Goal: Task Accomplishment & Management: Complete application form

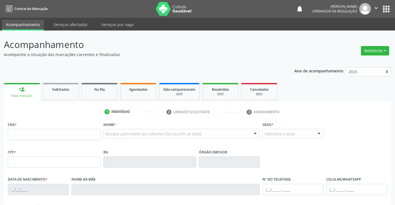
click at [28, 91] on link "person_add Nova marcação" at bounding box center [22, 92] width 36 height 19
click at [179, 91] on span "Não compareceram" at bounding box center [179, 89] width 32 height 5
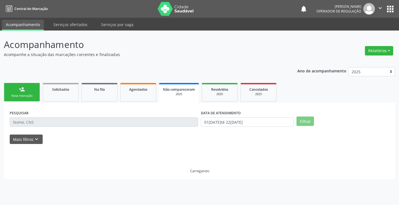
click at [18, 91] on link "person_add Nova marcação" at bounding box center [22, 92] width 36 height 19
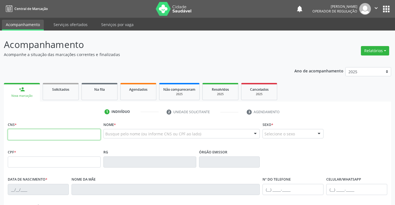
click at [32, 139] on input "text" at bounding box center [54, 134] width 93 height 11
click at [58, 133] on input "text" at bounding box center [54, 134] width 93 height 11
type input "702 3051 1193 5418"
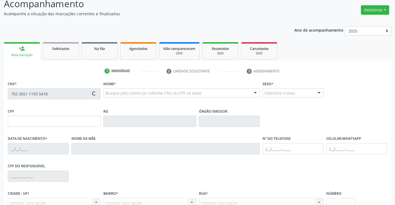
type input "032.391.575-27"
type input "1001864328"
type input "[DATE]"
type input "[PHONE_NUMBER]"
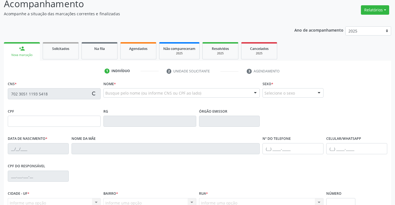
type input "032.391.575-27"
type input "20"
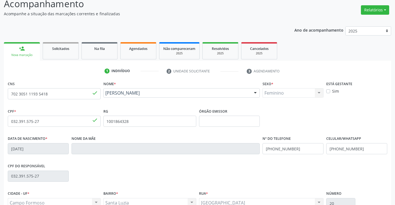
scroll to position [96, 0]
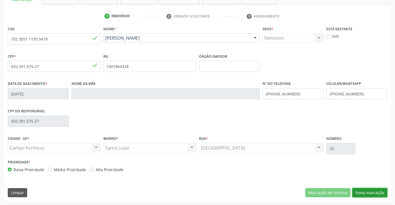
click at [362, 195] on button "Nova marcação" at bounding box center [369, 192] width 35 height 9
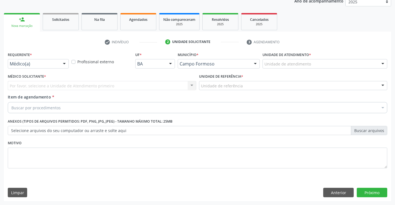
scroll to position [70, 0]
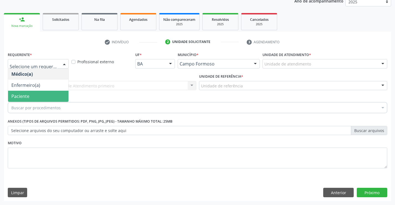
click at [44, 96] on span "Paciente" at bounding box center [38, 96] width 60 height 11
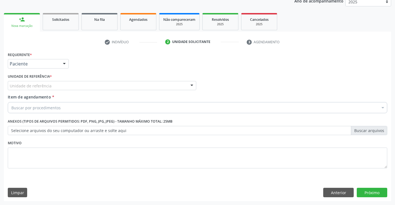
drag, startPoint x: 80, startPoint y: 88, endPoint x: 79, endPoint y: 108, distance: 19.7
click at [79, 88] on div "Unidade de referência" at bounding box center [102, 85] width 188 height 9
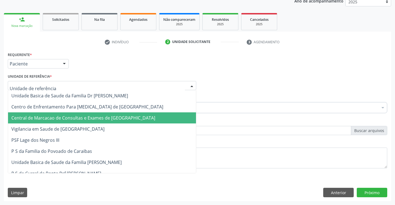
click at [83, 117] on span "Central de Marcacao de Consultas e Exames de [GEOGRAPHIC_DATA]" at bounding box center [83, 118] width 144 height 6
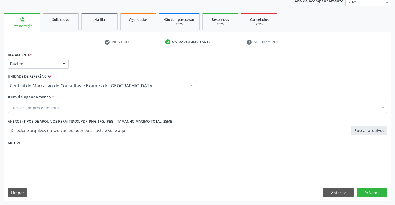
click at [94, 108] on div "Buscar por procedimentos" at bounding box center [197, 107] width 379 height 11
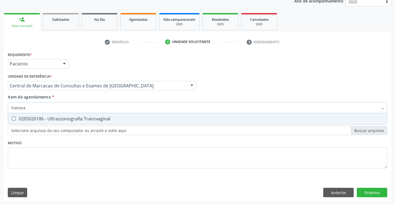
type input "transvag"
click at [101, 120] on div "0205020186 - Ultrassonografia Transvaginal" at bounding box center [197, 118] width 372 height 4
checkbox Transvaginal "true"
click at [383, 191] on div "Requerente * Paciente Médico(a) Enfermeiro(a) Paciente Nenhum resultado encontr…" at bounding box center [197, 125] width 387 height 151
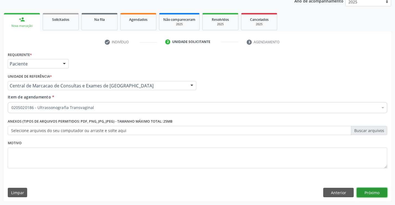
click at [367, 195] on button "Próximo" at bounding box center [372, 192] width 30 height 9
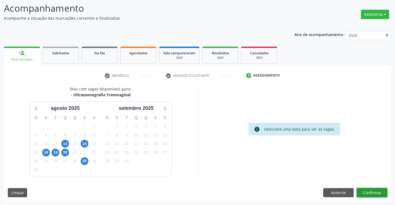
click at [377, 192] on button "Confirmar" at bounding box center [372, 192] width 30 height 9
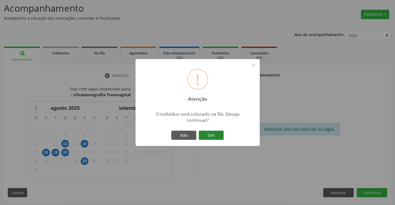
click at [208, 134] on button "Sim" at bounding box center [211, 135] width 25 height 9
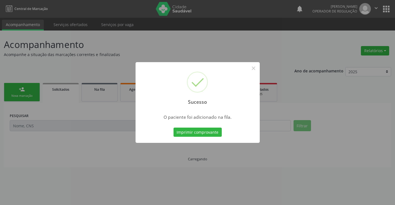
scroll to position [0, 0]
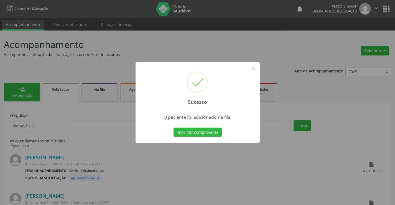
click at [174, 128] on button "Imprimir comprovante" at bounding box center [198, 132] width 48 height 9
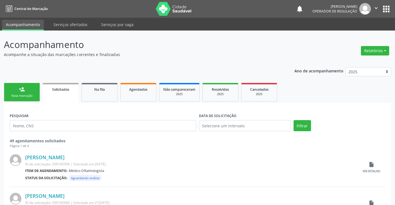
click at [27, 93] on link "person_add Nova marcação" at bounding box center [22, 92] width 36 height 19
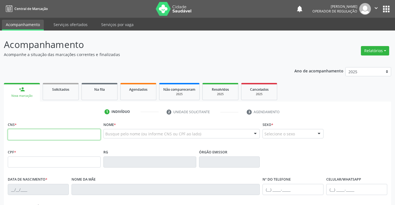
click at [50, 135] on input "text" at bounding box center [54, 134] width 93 height 11
click at [53, 135] on input "text" at bounding box center [54, 134] width 93 height 11
click at [94, 134] on input "text" at bounding box center [54, 134] width 93 height 11
type input "702 5043 3348 5033"
type input "089.050.845-32"
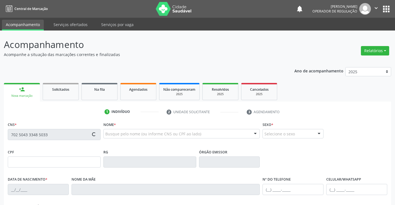
type input "1521623724"
type input "[DATE]"
type input "[PHONE_NUMBER]"
type input "S/N"
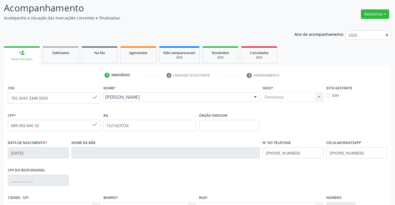
scroll to position [96, 0]
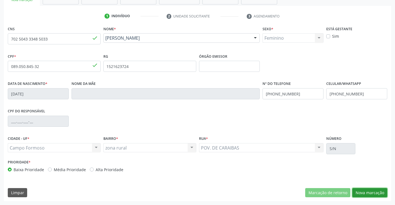
click at [370, 190] on button "Nova marcação" at bounding box center [369, 192] width 35 height 9
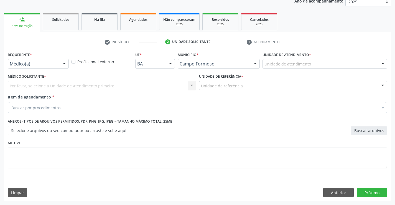
click at [62, 63] on div at bounding box center [64, 63] width 8 height 9
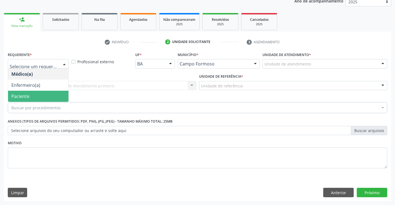
click at [34, 96] on span "Paciente" at bounding box center [38, 96] width 60 height 11
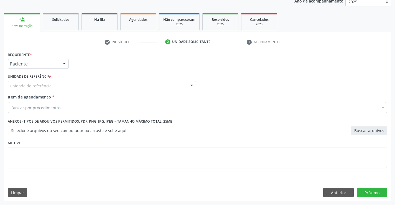
click at [93, 82] on div "Unidade de referência" at bounding box center [102, 85] width 188 height 9
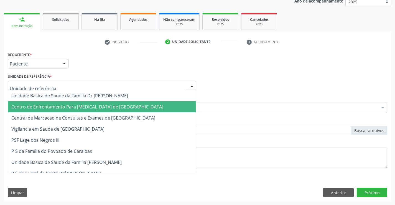
click at [93, 111] on span "Centro de Enfrentamento Para [MEDICAL_DATA] de [GEOGRAPHIC_DATA]" at bounding box center [102, 106] width 188 height 11
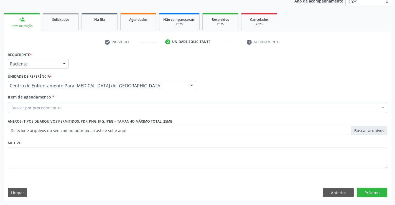
drag, startPoint x: 108, startPoint y: 86, endPoint x: 108, endPoint y: 93, distance: 6.9
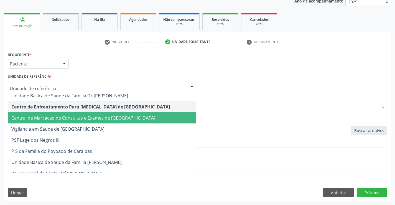
click at [105, 119] on span "Central de Marcacao de Consultas e Exames de [GEOGRAPHIC_DATA]" at bounding box center [83, 118] width 144 height 6
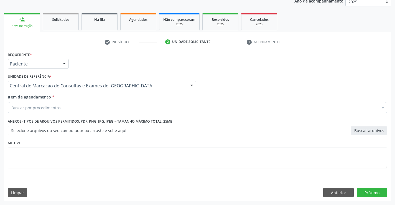
click at [108, 109] on div "Buscar por procedimentos" at bounding box center [197, 107] width 379 height 11
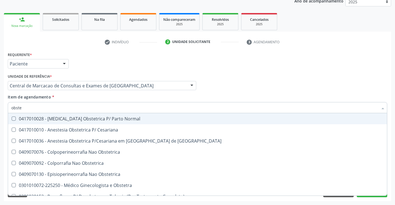
type input "obstet"
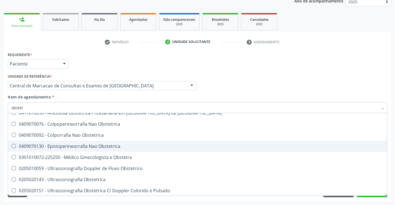
scroll to position [29, 0]
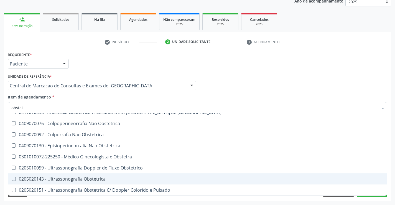
click at [90, 179] on div "0205020143 - Ultrassonografia Obstetrica" at bounding box center [197, 179] width 372 height 4
checkbox Obstetrica "true"
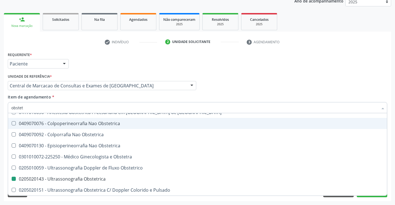
click at [293, 76] on div "Médico Solicitante Por favor, selecione a Unidade de Atendimento primeiro Nenhu…" at bounding box center [197, 83] width 382 height 22
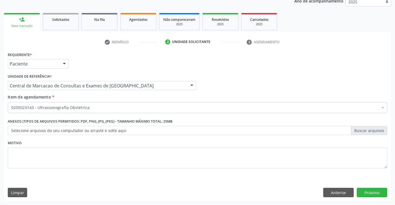
scroll to position [0, 0]
click at [364, 190] on button "Próximo" at bounding box center [372, 192] width 30 height 9
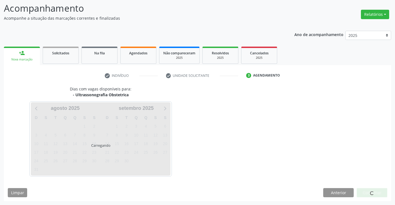
scroll to position [36, 0]
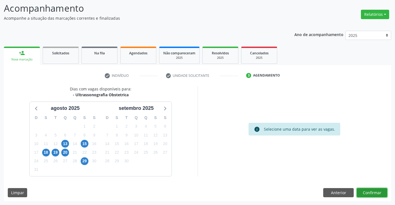
click at [377, 192] on button "Confirmar" at bounding box center [372, 192] width 30 height 9
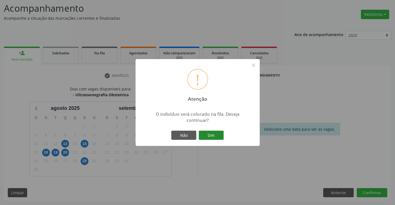
click at [212, 134] on button "Sim" at bounding box center [211, 135] width 25 height 9
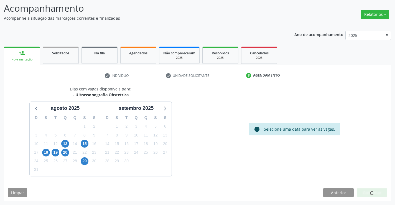
scroll to position [0, 0]
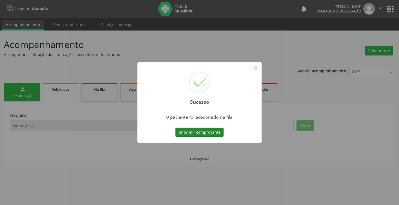
click at [212, 134] on button "Imprimir comprovante" at bounding box center [199, 132] width 48 height 9
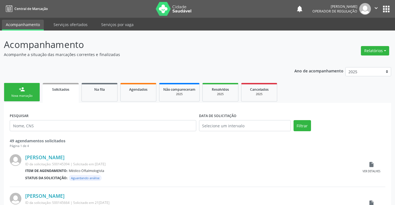
click at [22, 97] on div "Nova marcação" at bounding box center [22, 96] width 28 height 4
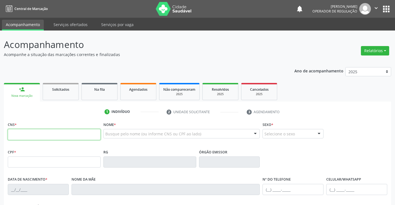
click at [74, 131] on input "text" at bounding box center [54, 134] width 93 height 11
type input "702 8071 1915 2266"
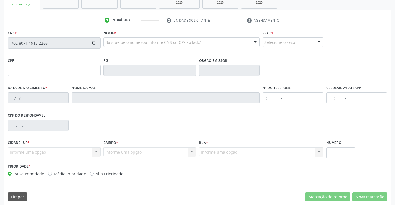
type input "2036535801"
type input "SSP"
type input "[DATE]"
type input "[PHONE_NUMBER]"
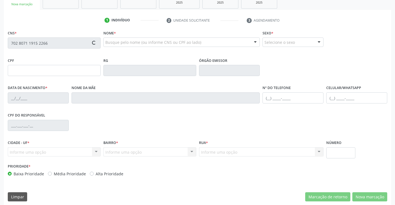
type input "070.335.205-90"
type input "S/N"
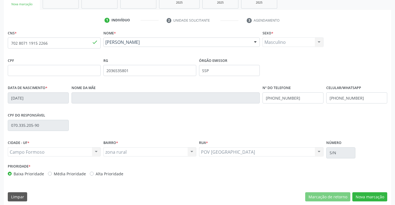
scroll to position [96, 0]
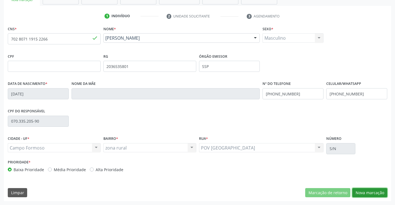
click at [363, 195] on button "Nova marcação" at bounding box center [369, 192] width 35 height 9
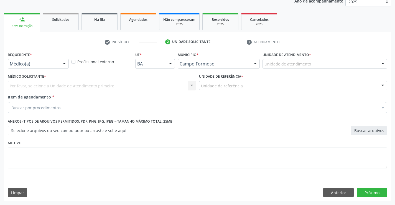
scroll to position [70, 0]
click at [66, 58] on div "Requerente * Médico(a) Médico(a) Enfermeiro(a) Paciente Nenhum resultado encont…" at bounding box center [38, 59] width 61 height 18
click at [61, 65] on div at bounding box center [64, 63] width 8 height 9
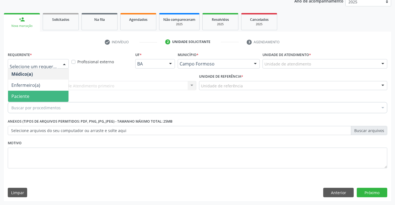
click at [51, 96] on span "Paciente" at bounding box center [38, 96] width 60 height 11
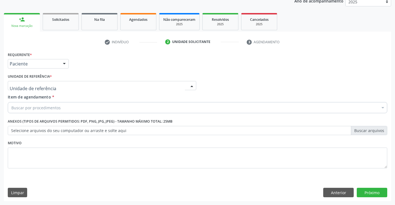
click at [121, 82] on div at bounding box center [102, 85] width 188 height 9
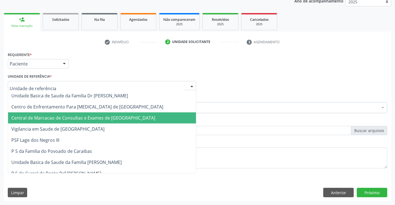
click at [116, 117] on span "Central de Marcacao de Consultas e Exames de [GEOGRAPHIC_DATA]" at bounding box center [83, 118] width 144 height 6
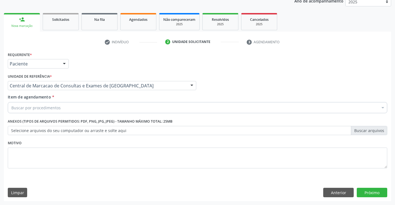
click at [120, 105] on div "Buscar por procedimentos" at bounding box center [197, 107] width 379 height 11
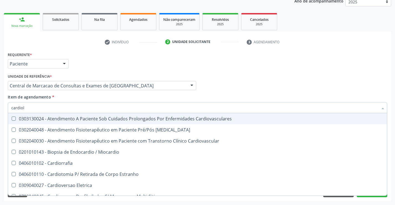
type input "cardiolo"
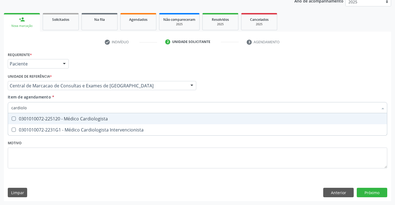
click at [121, 118] on div "0301010072-225120 - Médico Cardiologista" at bounding box center [197, 118] width 372 height 4
checkbox Cardiologista "true"
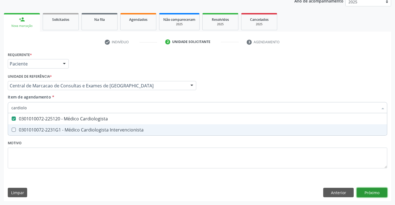
click at [366, 190] on div "Requerente * Paciente Médico(a) Enfermeiro(a) Paciente Nenhum resultado encontr…" at bounding box center [197, 125] width 387 height 151
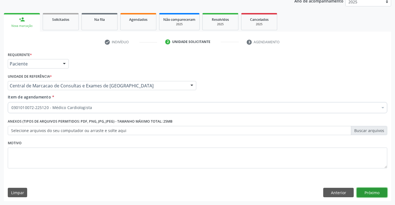
click at [377, 194] on button "Próximo" at bounding box center [372, 192] width 30 height 9
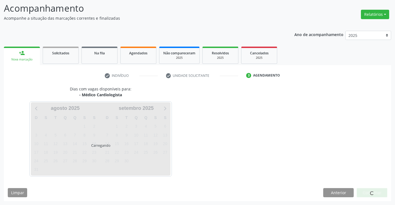
scroll to position [36, 0]
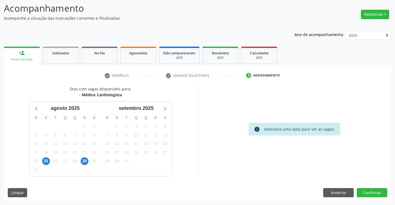
drag, startPoint x: 83, startPoint y: 95, endPoint x: 129, endPoint y: 97, distance: 46.3
click at [129, 97] on div "- Médico Cardiologista" at bounding box center [101, 95] width 62 height 6
copy div "Médico Cardiologista"
click at [83, 160] on span "29" at bounding box center [85, 161] width 8 height 8
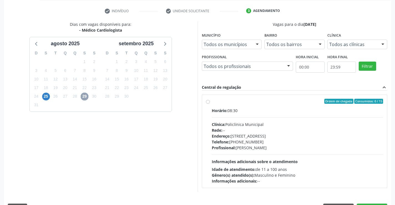
scroll to position [116, 0]
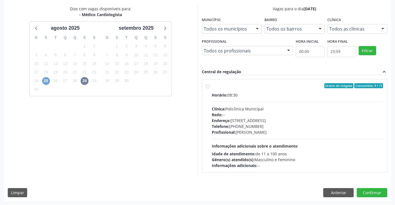
click at [48, 80] on span "25" at bounding box center [46, 81] width 8 height 8
click at [86, 79] on span "29" at bounding box center [85, 81] width 8 height 8
click at [253, 144] on span "Informações adicionais sobre o atendimento" at bounding box center [255, 145] width 86 height 5
click at [210, 88] on input "Ordem de chegada Consumidos: 0 / 15 Horário: 08:30 Clínica: Policlínica Municip…" at bounding box center [208, 85] width 4 height 5
radio input "true"
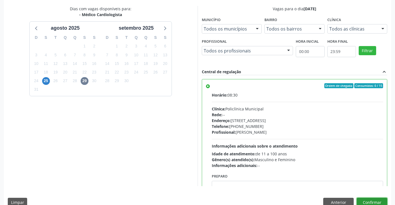
click at [371, 200] on button "Confirmar" at bounding box center [372, 202] width 30 height 9
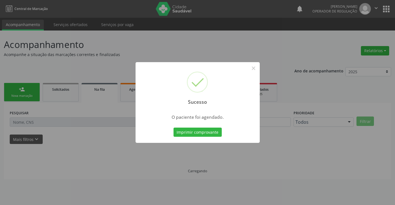
scroll to position [0, 0]
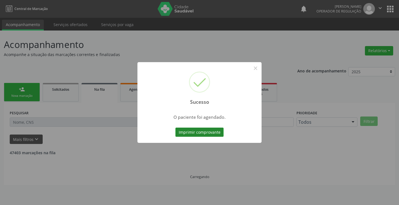
click at [214, 132] on button "Imprimir comprovante" at bounding box center [199, 132] width 48 height 9
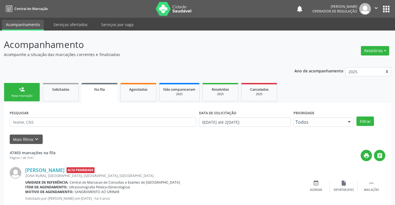
click at [33, 88] on link "person_add Nova marcação" at bounding box center [22, 92] width 36 height 19
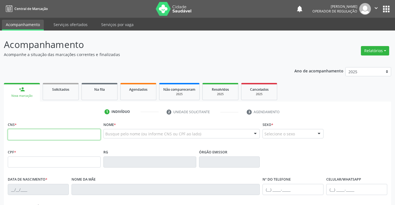
click at [37, 132] on input "text" at bounding box center [54, 134] width 93 height 11
type input "708 5073 5826 9271"
type input "0217384242"
type input "[DATE]"
type input "[PHONE_NUMBER]"
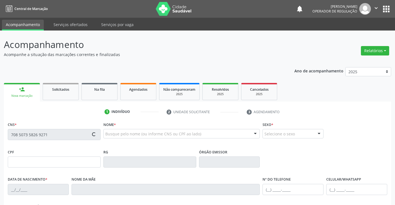
type input "[PHONE_NUMBER]"
type input "137.513.795-68"
type input "S/N"
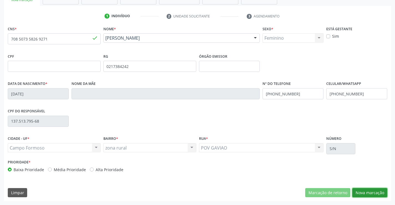
click at [380, 192] on button "Nova marcação" at bounding box center [369, 192] width 35 height 9
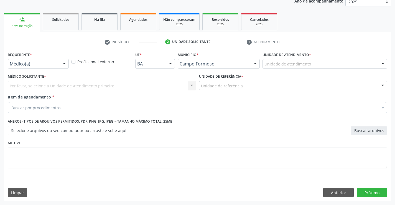
scroll to position [70, 0]
drag, startPoint x: 55, startPoint y: 66, endPoint x: 47, endPoint y: 84, distance: 20.0
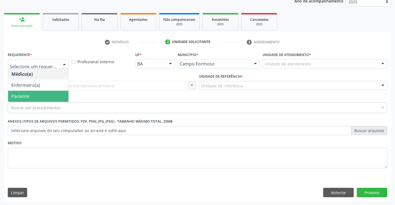
click at [45, 96] on span "Paciente" at bounding box center [38, 96] width 60 height 11
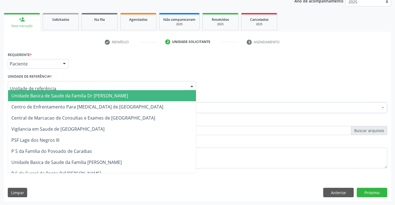
click at [72, 88] on div at bounding box center [102, 85] width 188 height 9
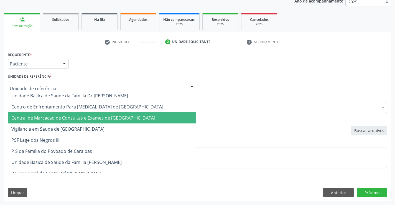
click at [70, 117] on span "Central de Marcacao de Consultas e Exames de [GEOGRAPHIC_DATA]" at bounding box center [83, 118] width 144 height 6
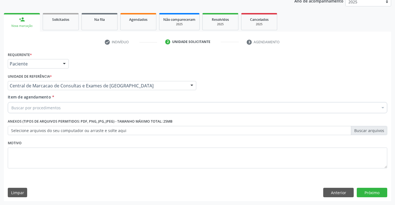
click at [97, 104] on div "Buscar por procedimentos" at bounding box center [197, 107] width 379 height 11
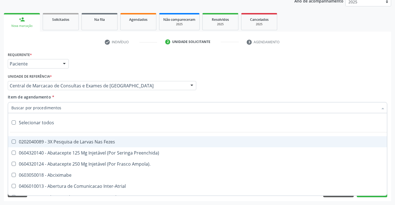
paste input "Médico Cardiologista"
type input "Médico Cardiologista"
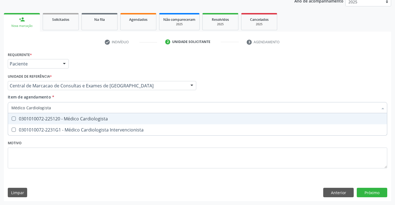
click at [100, 121] on div "0301010072-225120 - Médico Cardiologista" at bounding box center [197, 118] width 372 height 4
checkbox Cardiologista "true"
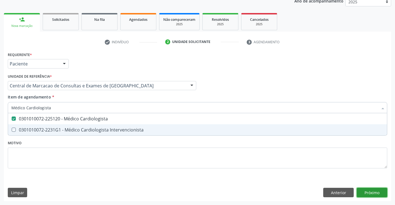
click at [375, 190] on div "Requerente * Paciente Médico(a) Enfermeiro(a) Paciente Nenhum resultado encontr…" at bounding box center [197, 125] width 387 height 151
checkbox Intervencionista "true"
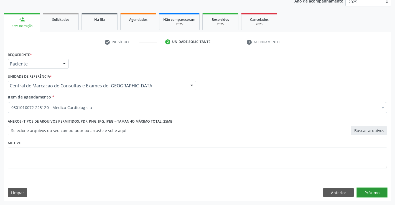
click at [367, 194] on button "Próximo" at bounding box center [372, 192] width 30 height 9
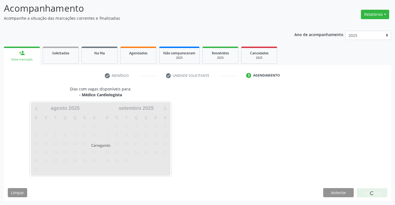
scroll to position [36, 0]
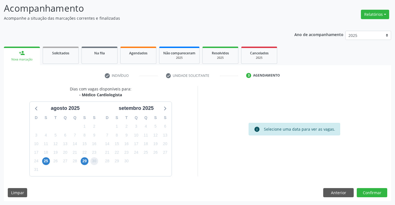
click at [90, 161] on span "30" at bounding box center [94, 161] width 8 height 8
click at [83, 160] on span "29" at bounding box center [85, 161] width 8 height 8
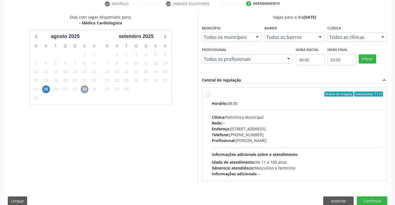
scroll to position [116, 0]
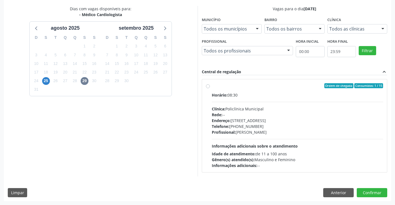
click at [268, 115] on div "Rede: --" at bounding box center [298, 115] width 172 height 6
click at [210, 88] on input "Ordem de chegada Consumidos: 1 / 15 Horário: 08:30 Clínica: Policlínica Municip…" at bounding box center [208, 85] width 4 height 5
radio input "true"
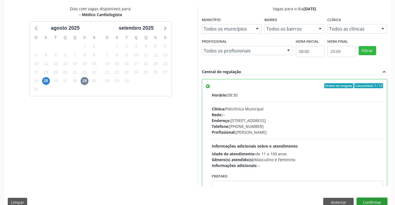
click at [375, 201] on button "Confirmar" at bounding box center [372, 202] width 30 height 9
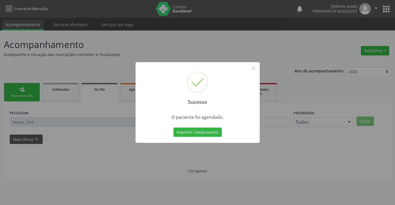
scroll to position [0, 0]
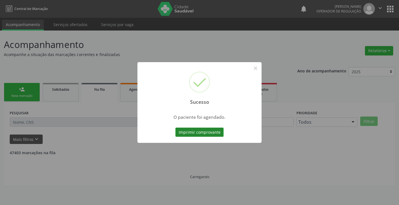
click at [212, 135] on button "Imprimir comprovante" at bounding box center [199, 132] width 48 height 9
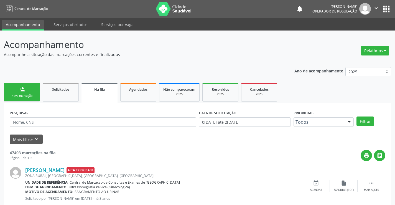
click at [28, 91] on link "person_add Nova marcação" at bounding box center [22, 92] width 36 height 19
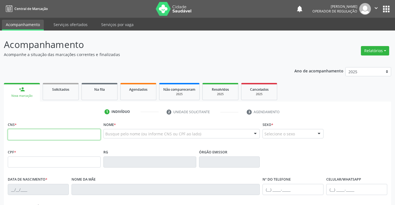
click at [36, 134] on input "text" at bounding box center [54, 134] width 93 height 11
type input "705 0022 1773 7053"
type input "2228128260"
type input "[DATE]"
type input "090.821.575-43"
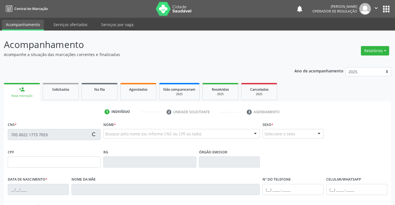
type input "S/N"
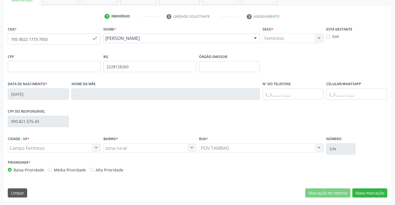
scroll to position [96, 0]
click at [374, 191] on button "Nova marcação" at bounding box center [369, 192] width 35 height 9
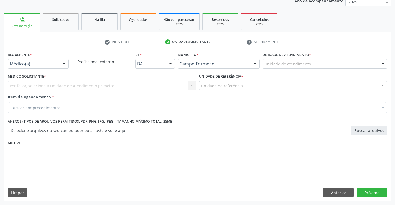
scroll to position [70, 0]
click at [58, 65] on div "Médico(a) Médico(a) Enfermeiro(a) Paciente Nenhum resultado encontrado para: " …" at bounding box center [38, 63] width 61 height 9
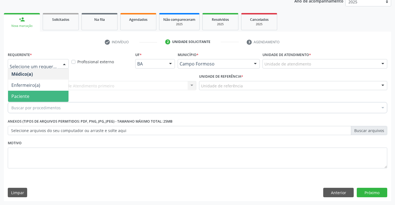
click at [42, 98] on span "Paciente" at bounding box center [38, 96] width 60 height 11
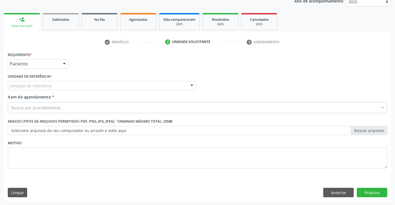
click at [83, 81] on div "Unidade de referência" at bounding box center [102, 85] width 188 height 9
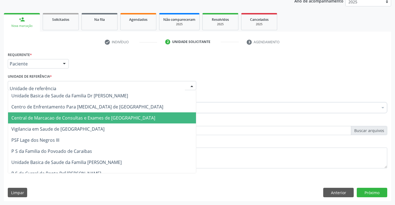
click at [86, 118] on span "Central de Marcacao de Consultas e Exames de [GEOGRAPHIC_DATA]" at bounding box center [83, 118] width 144 height 6
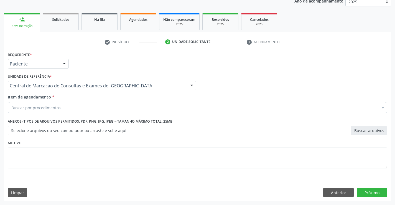
click at [96, 107] on div "Buscar por procedimentos" at bounding box center [197, 107] width 379 height 11
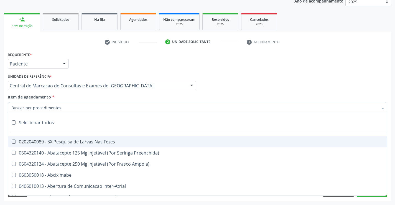
paste input "Médico Cardiologista"
type input "Médico Cardiologista"
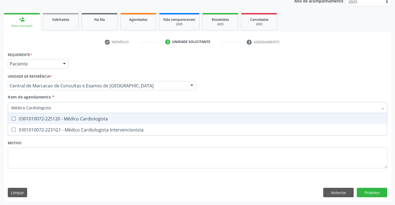
click at [99, 119] on div "0301010072-225120 - Médico Cardiologista" at bounding box center [197, 118] width 372 height 4
checkbox Cardiologista "true"
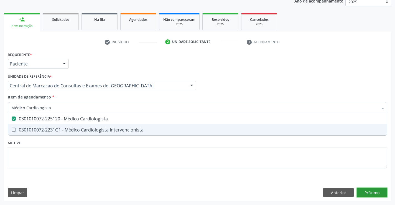
click at [380, 191] on div "Requerente * Paciente Médico(a) Enfermeiro(a) Paciente Nenhum resultado encontr…" at bounding box center [197, 125] width 387 height 151
checkbox Intervencionista "true"
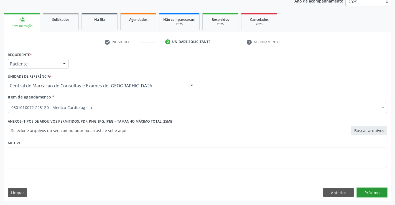
click at [364, 193] on button "Próximo" at bounding box center [372, 192] width 30 height 9
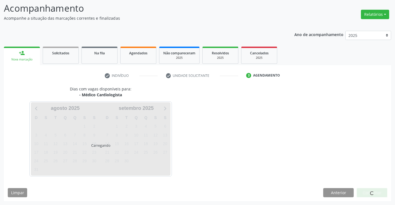
scroll to position [36, 0]
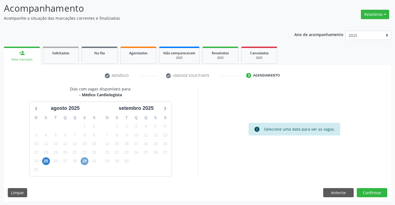
click at [87, 161] on span "29" at bounding box center [85, 161] width 8 height 8
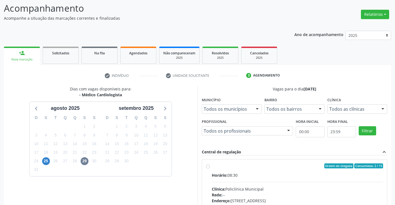
click at [252, 171] on label "Ordem de chegada Consumidos: 2 / 15 Horário: 08:30 Clínica: Policlínica Municip…" at bounding box center [298, 205] width 172 height 85
click at [210, 168] on input "Ordem de chegada Consumidos: 2 / 15 Horário: 08:30 Clínica: Policlínica Municip…" at bounding box center [208, 165] width 4 height 5
radio input "true"
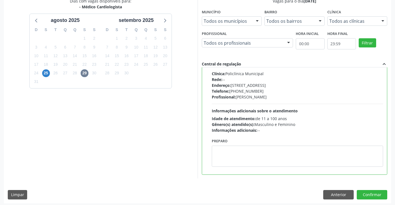
scroll to position [126, 0]
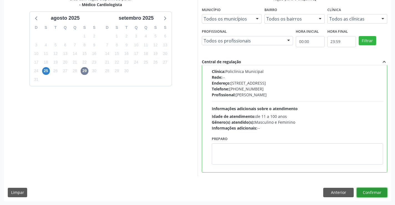
click at [367, 193] on button "Confirmar" at bounding box center [372, 192] width 30 height 9
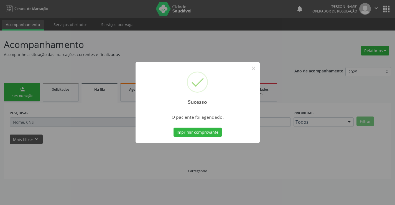
scroll to position [0, 0]
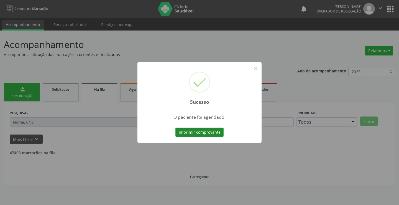
click at [213, 131] on button "Imprimir comprovante" at bounding box center [199, 132] width 48 height 9
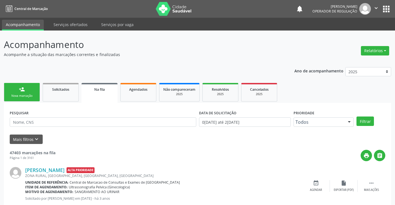
click at [29, 90] on link "person_add Nova marcação" at bounding box center [22, 92] width 36 height 19
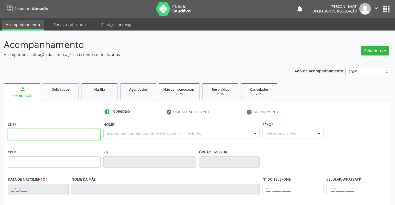
click at [30, 135] on input "text" at bounding box center [54, 134] width 93 height 11
type input "704 7050 2091 3740"
type input "[DATE]"
type input "[PHONE_NUMBER]"
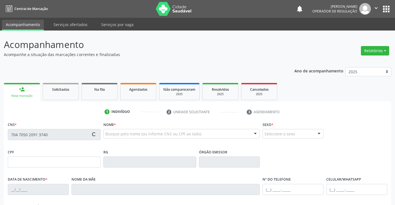
type input "AP102"
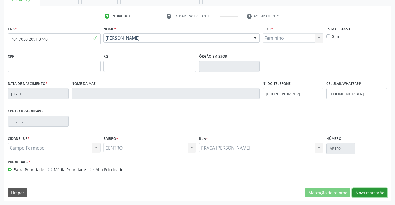
click at [373, 190] on button "Nova marcação" at bounding box center [369, 192] width 35 height 9
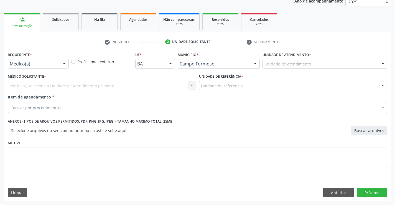
scroll to position [70, 0]
click at [62, 68] on div "Médico(a) Médico(a) Enfermeiro(a) Paciente Nenhum resultado encontrado para: " …" at bounding box center [38, 63] width 61 height 9
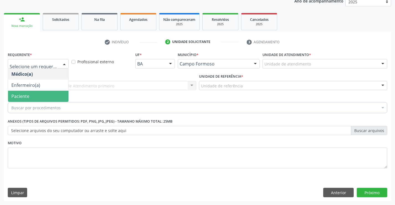
click at [38, 96] on span "Paciente" at bounding box center [38, 96] width 60 height 11
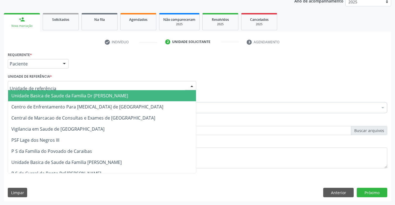
click at [102, 84] on div at bounding box center [102, 85] width 188 height 9
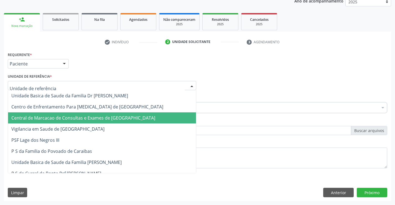
click at [96, 118] on span "Central de Marcacao de Consultas e Exames de [GEOGRAPHIC_DATA]" at bounding box center [83, 118] width 144 height 6
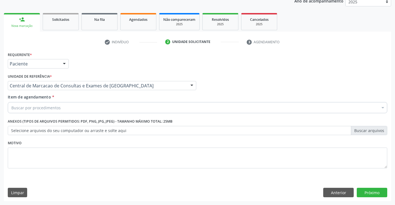
click at [108, 106] on div "Buscar por procedimentos" at bounding box center [197, 107] width 379 height 11
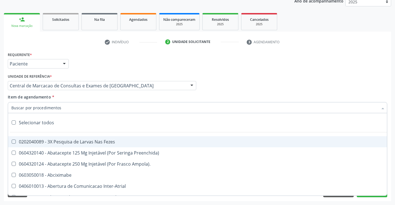
paste input "Médico Cardiologista"
type input "Médico Cardiologista"
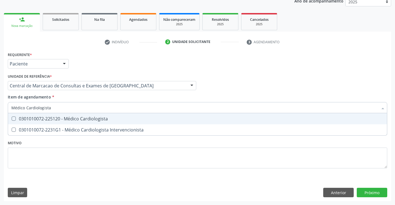
click at [97, 117] on div "0301010072-225120 - Médico Cardiologista" at bounding box center [197, 118] width 372 height 4
checkbox Cardiologista "true"
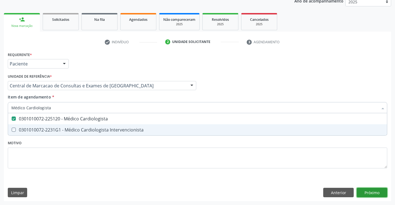
click at [375, 194] on div "Requerente * Paciente Médico(a) Enfermeiro(a) Paciente Nenhum resultado encontr…" at bounding box center [197, 125] width 387 height 151
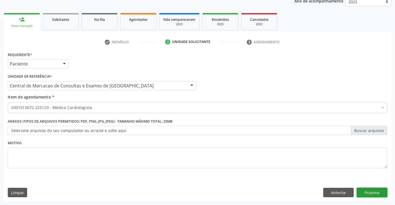
click at [375, 193] on button "Próximo" at bounding box center [372, 192] width 30 height 9
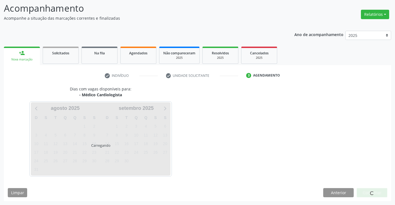
scroll to position [36, 0]
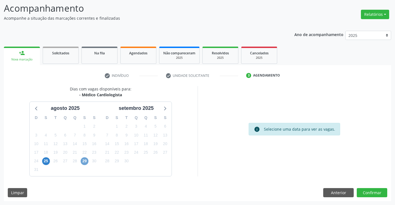
click at [82, 162] on span "29" at bounding box center [85, 161] width 8 height 8
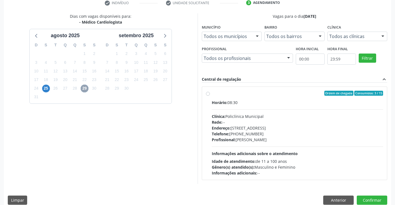
scroll to position [116, 0]
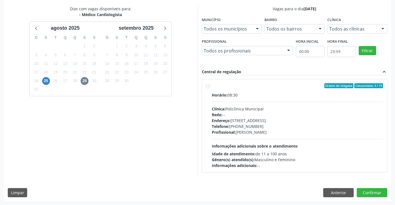
click at [238, 116] on div "Rede: --" at bounding box center [298, 115] width 172 height 6
click at [210, 88] on input "Ordem de chegada Consumidos: 3 / 15 Horário: 08:30 Clínica: Policlínica Municip…" at bounding box center [208, 85] width 4 height 5
radio input "true"
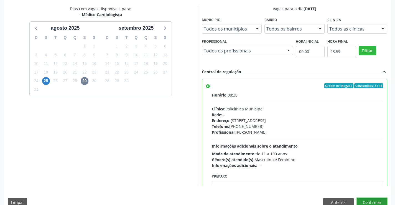
click at [363, 199] on button "Confirmar" at bounding box center [372, 202] width 30 height 9
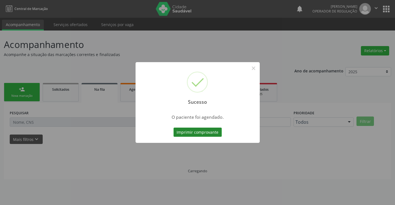
scroll to position [0, 0]
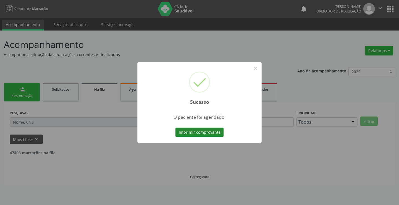
click at [223, 132] on button "Imprimir comprovante" at bounding box center [199, 132] width 48 height 9
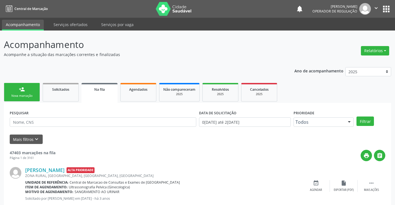
click at [33, 90] on link "person_add Nova marcação" at bounding box center [22, 92] width 36 height 19
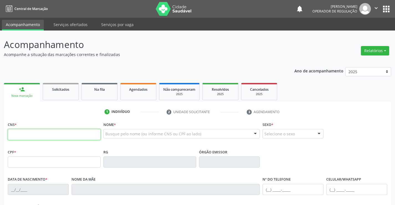
click at [76, 133] on input "text" at bounding box center [54, 134] width 93 height 11
type input "708 9097 9693 7311"
type input "1169099947"
type input "[DATE]"
type input "[PHONE_NUMBER]"
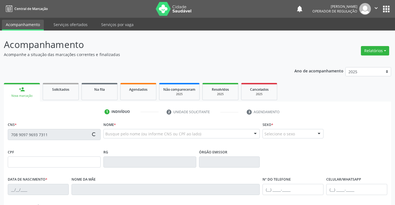
type input "[PHONE_NUMBER]"
type input "013.721.285-22"
type input "SN"
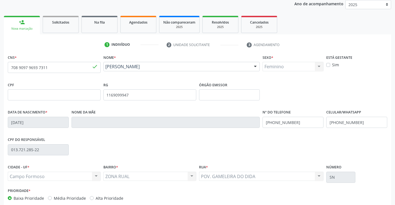
scroll to position [96, 0]
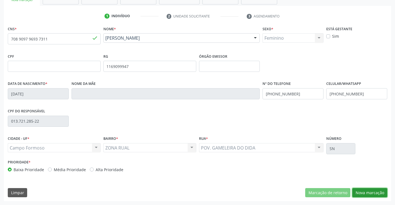
drag, startPoint x: 371, startPoint y: 192, endPoint x: 303, endPoint y: 175, distance: 70.3
click at [371, 192] on button "Nova marcação" at bounding box center [369, 192] width 35 height 9
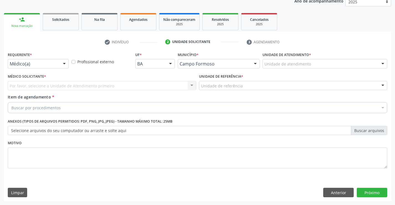
scroll to position [70, 0]
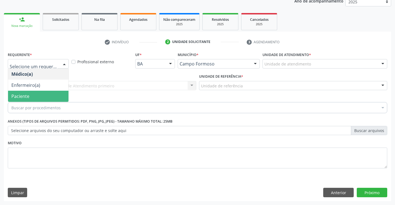
drag, startPoint x: 35, startPoint y: 95, endPoint x: 75, endPoint y: 91, distance: 39.8
click at [36, 95] on span "Paciente" at bounding box center [38, 96] width 60 height 11
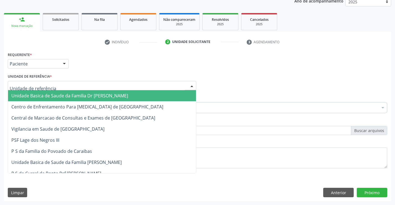
drag, startPoint x: 83, startPoint y: 86, endPoint x: 84, endPoint y: 113, distance: 26.4
click at [83, 88] on div at bounding box center [102, 85] width 188 height 9
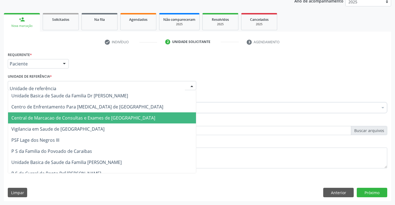
click at [83, 116] on span "Central de Marcacao de Consultas e Exames de [GEOGRAPHIC_DATA]" at bounding box center [83, 118] width 144 height 6
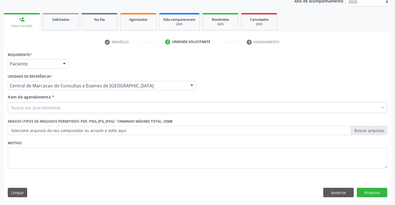
click at [90, 109] on div "Buscar por procedimentos" at bounding box center [197, 107] width 379 height 11
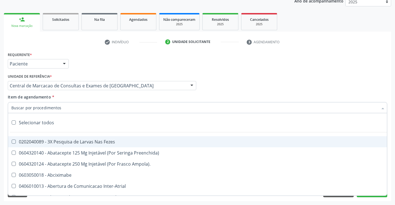
paste input "Médico Cardiologista"
type input "Médico Cardiologista"
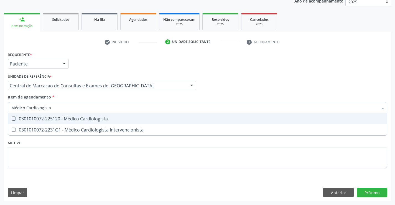
click at [61, 116] on div "0301010072-225120 - Médico Cardiologista" at bounding box center [197, 118] width 372 height 4
checkbox Cardiologista "true"
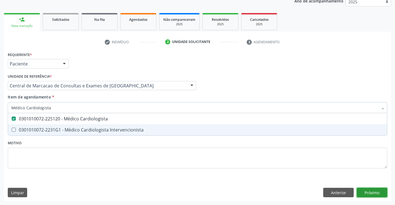
click at [376, 195] on div "Requerente * Paciente Médico(a) Enfermeiro(a) Paciente Nenhum resultado encontr…" at bounding box center [197, 125] width 387 height 151
checkbox Intervencionista "true"
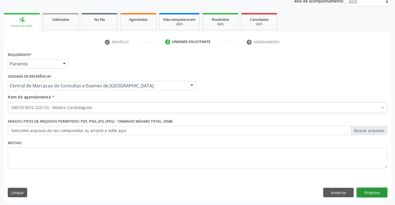
click at [372, 193] on button "Próximo" at bounding box center [372, 192] width 30 height 9
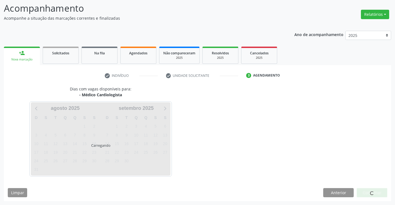
scroll to position [36, 0]
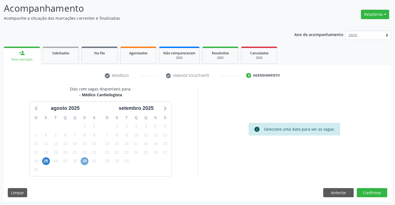
click at [85, 159] on span "29" at bounding box center [85, 161] width 8 height 8
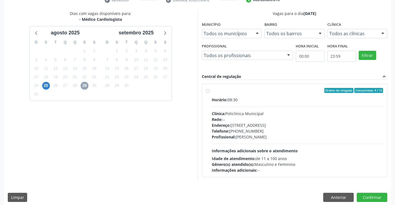
scroll to position [116, 0]
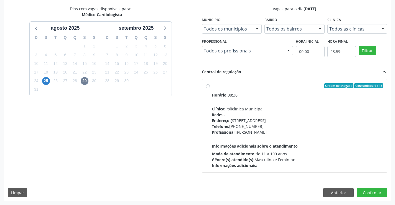
click at [257, 119] on div "Endereço: [STREET_ADDRESS]" at bounding box center [298, 121] width 172 height 6
click at [210, 88] on input "Ordem de chegada Consumidos: 4 / 15 Horário: 08:30 Clínica: Policlínica Municip…" at bounding box center [208, 85] width 4 height 5
radio input "true"
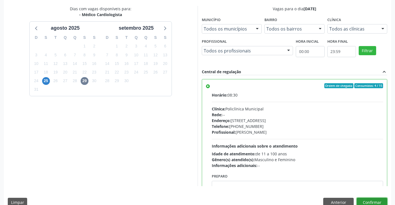
click at [366, 202] on button "Confirmar" at bounding box center [372, 202] width 30 height 9
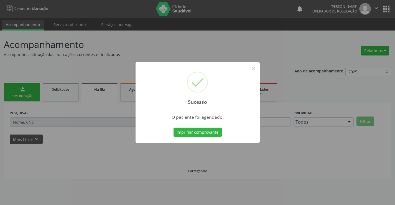
scroll to position [0, 0]
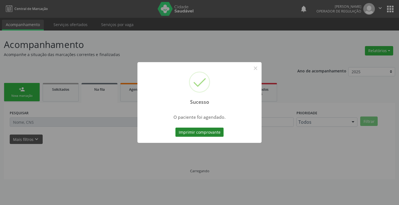
click at [206, 136] on button "Imprimir comprovante" at bounding box center [199, 132] width 48 height 9
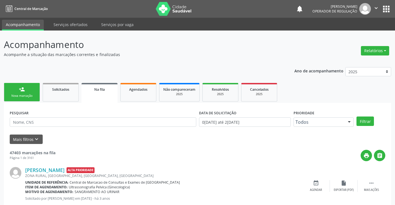
click at [18, 91] on link "person_add Nova marcação" at bounding box center [22, 92] width 36 height 19
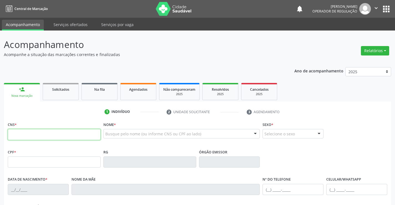
click at [26, 133] on input "text" at bounding box center [54, 134] width 93 height 11
click at [21, 134] on input "text" at bounding box center [54, 134] width 93 height 11
type input "7"
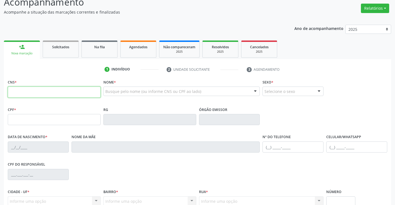
scroll to position [55, 0]
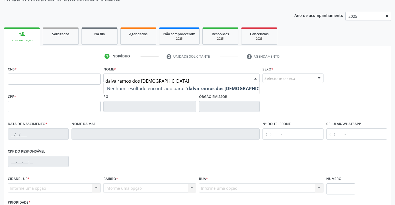
type input "[PERSON_NAME]"
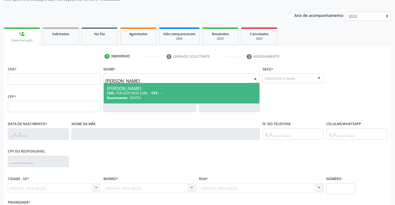
click at [143, 90] on div "[PERSON_NAME]" at bounding box center [181, 88] width 149 height 4
type input "708 6035 9834 2386"
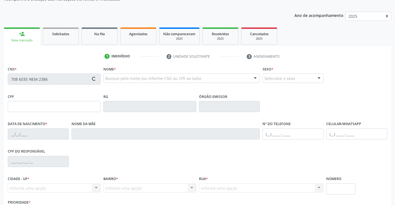
type input "3729266"
type input "[DATE]"
type input "[PHONE_NUMBER]"
type input "887.501.325-04"
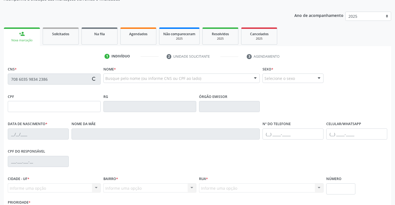
type input "70"
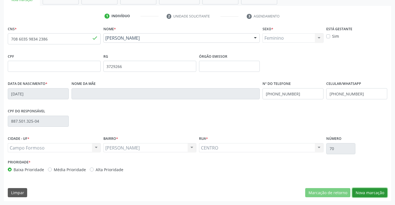
click at [371, 191] on button "Nova marcação" at bounding box center [369, 192] width 35 height 9
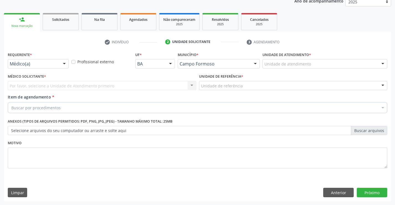
scroll to position [70, 0]
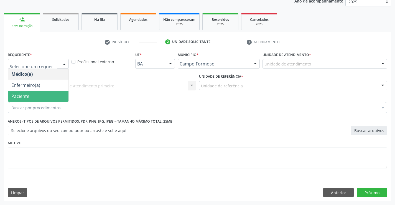
click at [37, 97] on span "Paciente" at bounding box center [38, 96] width 60 height 11
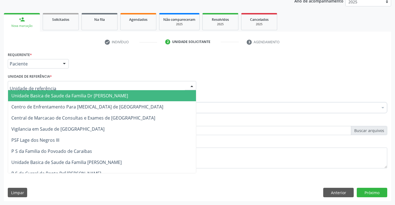
click at [70, 98] on span "Unidade Basica de Saude da Familia Dr [PERSON_NAME]" at bounding box center [69, 96] width 117 height 6
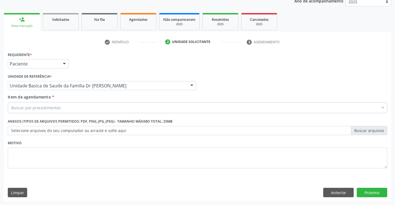
click at [63, 109] on div "Buscar por procedimentos" at bounding box center [197, 107] width 379 height 11
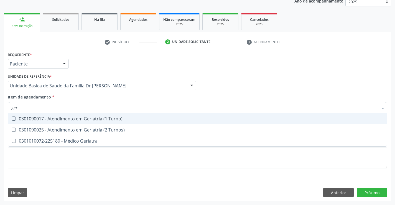
type input "geria"
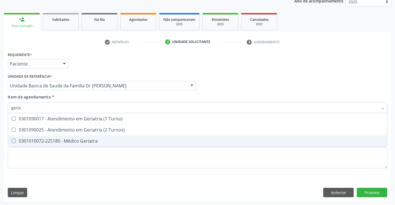
click at [75, 141] on div "0301010072-225180 - Médico Geriatra" at bounding box center [197, 141] width 372 height 4
checkbox Geriatra "true"
click at [371, 192] on div "Requerente * Paciente Médico(a) Enfermeiro(a) Paciente Nenhum resultado encontr…" at bounding box center [197, 125] width 387 height 151
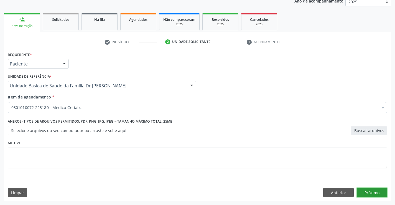
click at [371, 192] on button "Próximo" at bounding box center [372, 192] width 30 height 9
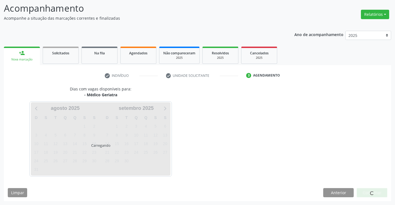
scroll to position [36, 0]
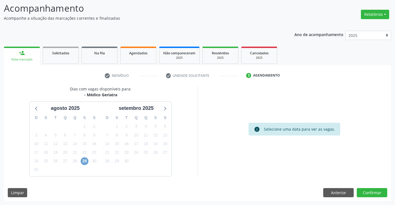
click at [83, 161] on span "29" at bounding box center [85, 161] width 8 height 8
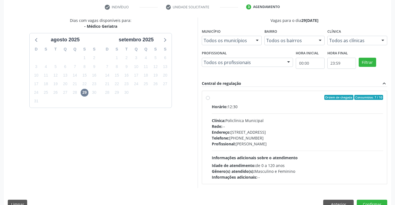
scroll to position [116, 0]
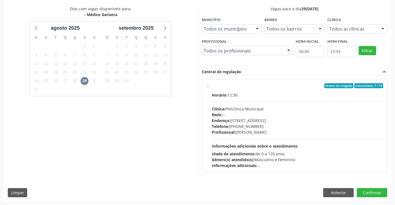
click at [240, 87] on div "Ordem de chegada Consumidos: 7 / 10" at bounding box center [298, 85] width 172 height 5
click at [210, 87] on input "Ordem de chegada Consumidos: 7 / 10 Horário: 12:30 Clínica: Policlínica Municip…" at bounding box center [208, 85] width 4 height 5
radio input "true"
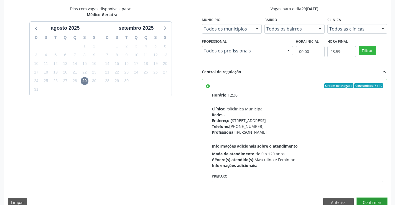
click at [366, 200] on button "Confirmar" at bounding box center [372, 202] width 30 height 9
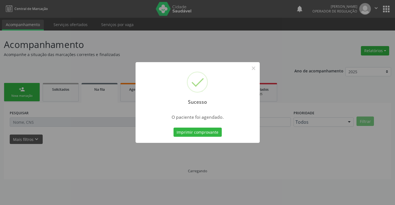
scroll to position [0, 0]
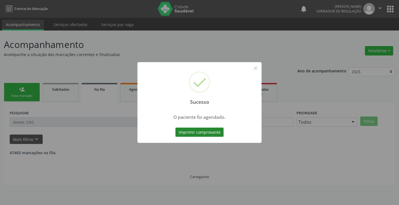
click at [199, 131] on button "Imprimir comprovante" at bounding box center [199, 132] width 48 height 9
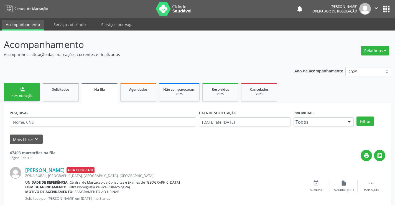
click at [20, 90] on div "person_add" at bounding box center [22, 89] width 6 height 6
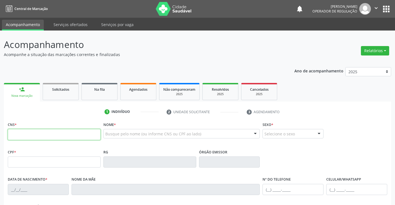
click at [53, 134] on input "text" at bounding box center [54, 134] width 93 height 11
type input "709 2002 3264 2539"
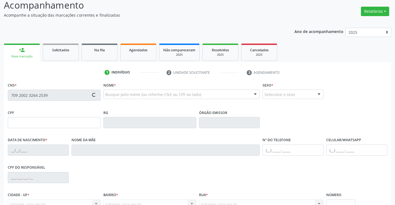
type input "061.855.875-64"
type input "1494223775"
type input "18/08/1988"
type input "Arlene Simine da Silva"
type input "(74) 9113-2361"
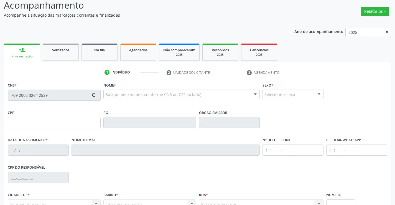
type input "(74) 9113-2361"
type input "061.855.875-64"
type input "62"
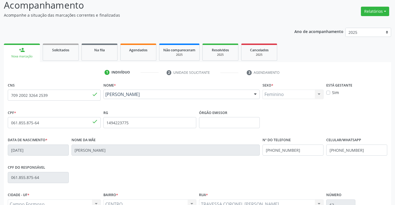
scroll to position [96, 0]
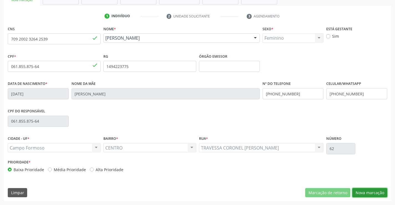
click at [375, 195] on button "Nova marcação" at bounding box center [369, 192] width 35 height 9
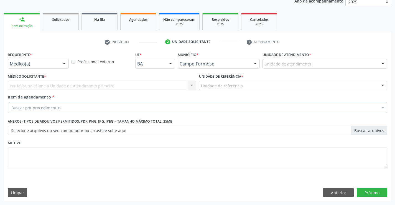
click at [61, 67] on div at bounding box center [64, 63] width 8 height 9
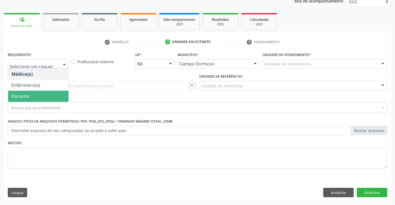
click at [41, 101] on span "Paciente" at bounding box center [38, 96] width 60 height 11
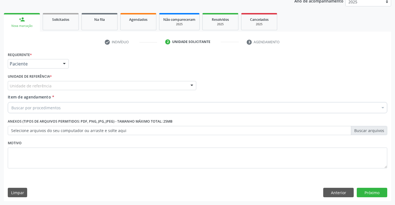
click at [77, 81] on div "Unidade de referência" at bounding box center [102, 85] width 188 height 9
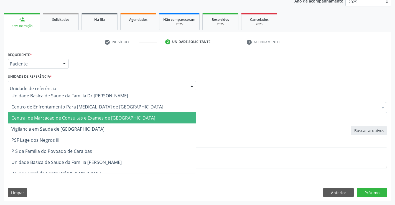
click at [77, 119] on span "Central de Marcacao de Consultas e Exames de [GEOGRAPHIC_DATA]" at bounding box center [83, 118] width 144 height 6
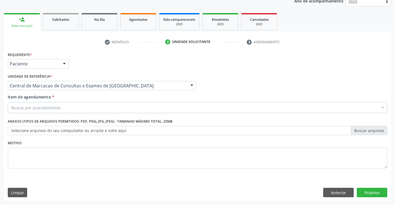
click at [83, 108] on div "Buscar por procedimentos" at bounding box center [197, 107] width 379 height 11
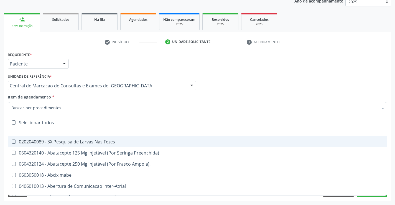
type input "y"
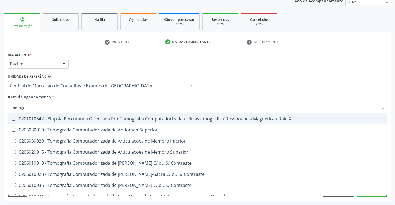
type input "tomogra"
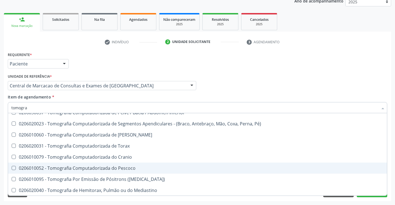
scroll to position [95, 0]
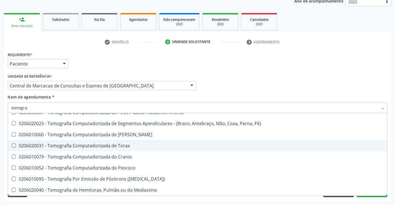
click at [112, 148] on div "0206020031 - Tomografia Computadorizada de Torax" at bounding box center [197, 145] width 372 height 4
checkbox Torax "true"
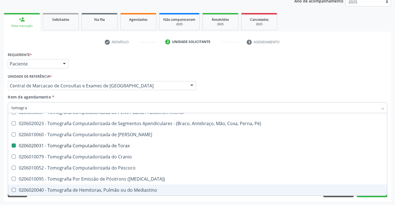
click at [369, 200] on div "Requerente * Paciente Médico(a) Enfermeiro(a) Paciente Nenhum resultado encontr…" at bounding box center [197, 125] width 387 height 151
checkbox Superior "true"
checkbox Torax "false"
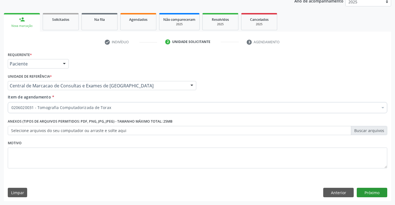
scroll to position [0, 0]
click at [373, 192] on button "Próximo" at bounding box center [372, 192] width 30 height 9
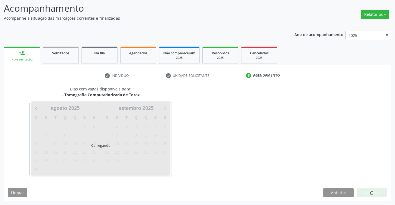
scroll to position [36, 0]
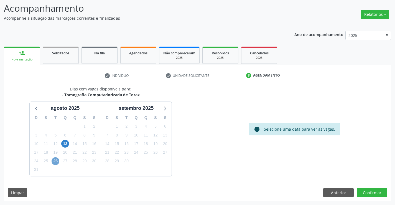
click at [52, 162] on span "26" at bounding box center [56, 161] width 8 height 8
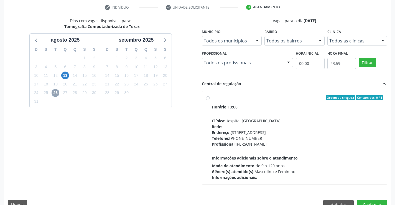
scroll to position [116, 0]
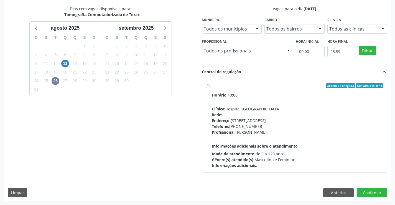
click at [251, 127] on div "Telefone: (74) 36451217" at bounding box center [298, 126] width 172 height 6
click at [210, 88] on input "Ordem de chegada Consumidos: 0 / 1 Horário: 10:00 Clínica: Hospital Sao Francis…" at bounding box center [208, 85] width 4 height 5
radio input "true"
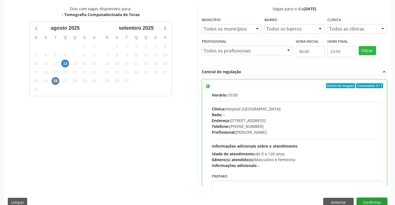
click at [365, 200] on button "Confirmar" at bounding box center [372, 202] width 30 height 9
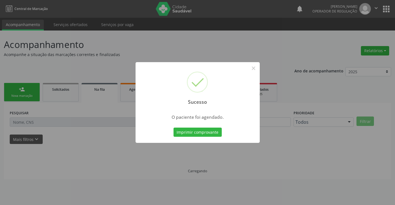
scroll to position [0, 0]
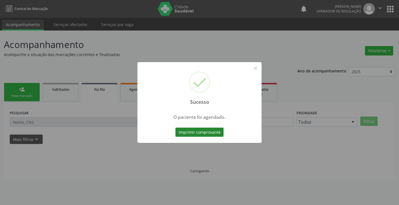
click at [213, 132] on button "Imprimir comprovante" at bounding box center [199, 132] width 48 height 9
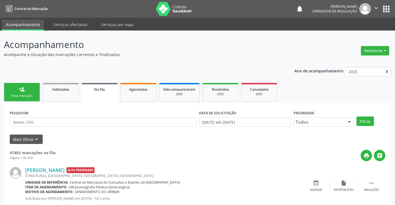
click at [34, 89] on link "person_add Nova marcação" at bounding box center [22, 92] width 36 height 19
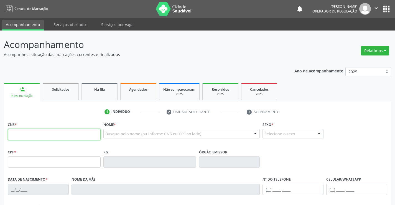
click at [32, 133] on input "text" at bounding box center [54, 134] width 93 height 11
type input "704 1094 5553 9450"
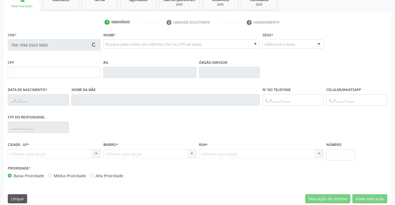
scroll to position [96, 0]
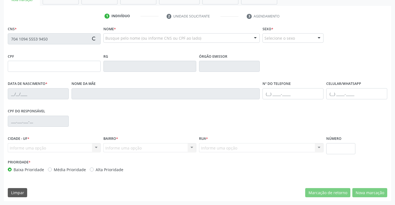
type input "0540894176"
type input "22/07/1942"
type input "(74) 99971-7024"
type input "S/N"
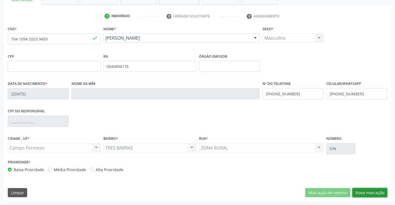
click at [378, 195] on button "Nova marcação" at bounding box center [369, 192] width 35 height 9
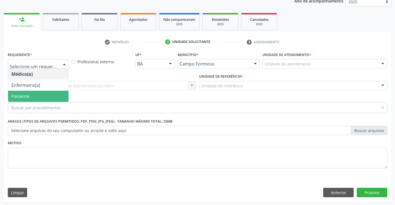
click at [39, 97] on span "Paciente" at bounding box center [38, 96] width 60 height 11
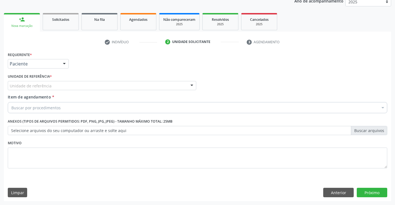
click at [88, 86] on div "Unidade de referência" at bounding box center [102, 85] width 188 height 9
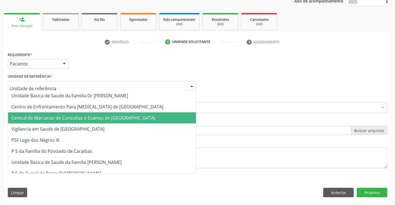
drag, startPoint x: 88, startPoint y: 119, endPoint x: 108, endPoint y: 111, distance: 21.3
click at [88, 119] on span "Central de Marcacao de Consultas e Exames de [GEOGRAPHIC_DATA]" at bounding box center [83, 118] width 144 height 6
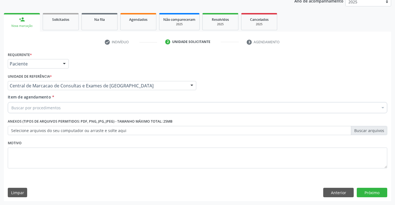
click at [113, 108] on div "Buscar por procedimentos" at bounding box center [197, 107] width 379 height 11
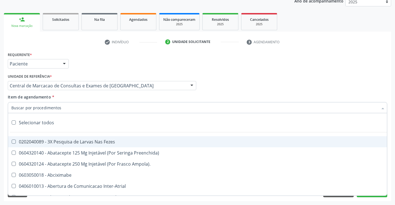
paste input "Médico Cardiologista"
type input "Médico Cardiologista"
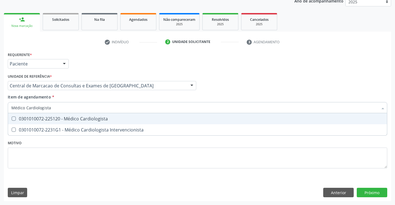
click at [83, 119] on div "0301010072-225120 - Médico Cardiologista" at bounding box center [197, 118] width 372 height 4
checkbox Cardiologista "true"
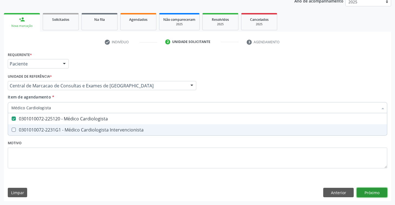
click at [366, 195] on div "Requerente * Paciente Médico(a) Enfermeiro(a) Paciente Nenhum resultado encontr…" at bounding box center [197, 125] width 387 height 151
checkbox Intervencionista "true"
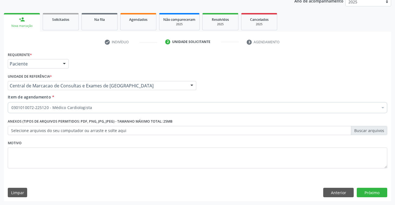
click at [376, 187] on div "Requerente * Paciente Médico(a) Enfermeiro(a) Paciente Nenhum resultado encontr…" at bounding box center [197, 125] width 387 height 151
click at [373, 192] on button "Próximo" at bounding box center [372, 192] width 30 height 9
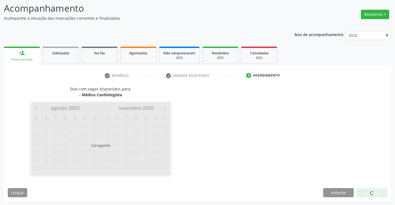
scroll to position [36, 0]
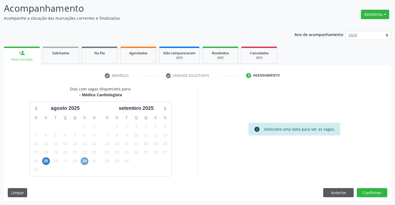
click at [84, 159] on span "29" at bounding box center [85, 161] width 8 height 8
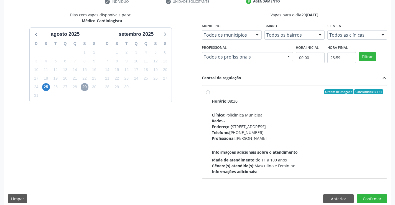
scroll to position [116, 0]
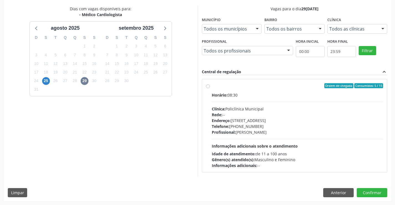
click at [252, 124] on div "Telefone: (74) 6451312" at bounding box center [298, 126] width 172 height 6
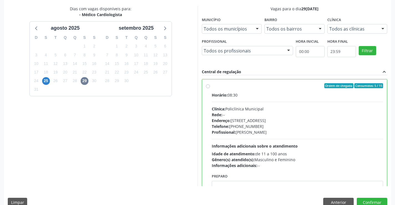
radio input "true"
click at [383, 202] on button "Confirmar" at bounding box center [372, 202] width 30 height 9
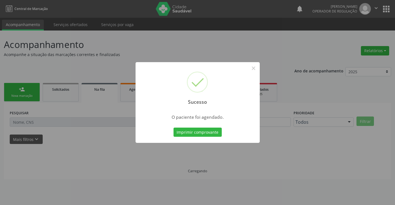
scroll to position [0, 0]
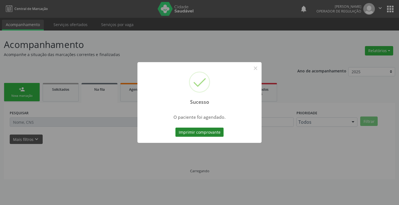
click at [214, 130] on button "Imprimir comprovante" at bounding box center [199, 132] width 48 height 9
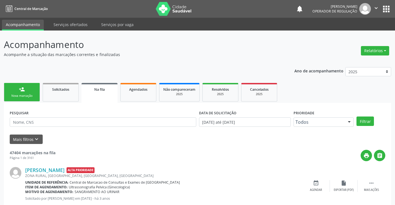
click at [19, 95] on div "Nova marcação" at bounding box center [22, 96] width 28 height 4
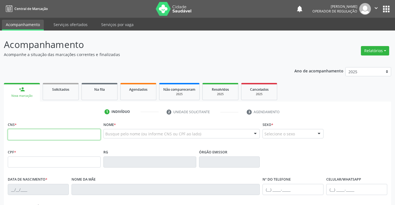
click at [35, 131] on input "text" at bounding box center [54, 134] width 93 height 11
type input "700 8074 6633 2886"
type input "0227009860"
type input "21/03/1959"
type input "(74) 98809-2366"
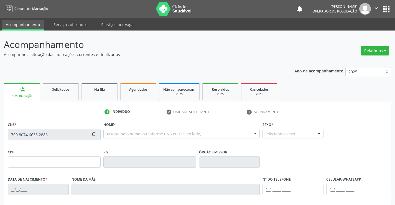
type input "(74) 98809-2366"
type input "272.743.575-49"
type input "SN"
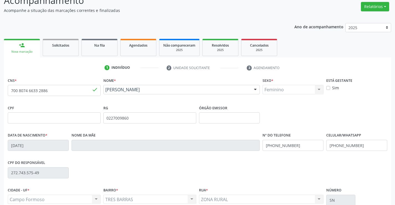
scroll to position [96, 0]
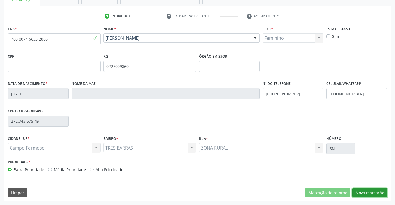
click at [366, 191] on button "Nova marcação" at bounding box center [369, 192] width 35 height 9
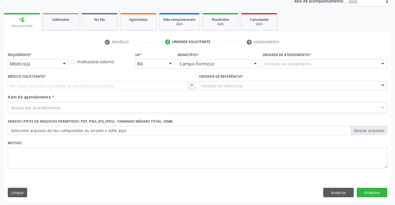
click at [68, 63] on div at bounding box center [64, 63] width 8 height 9
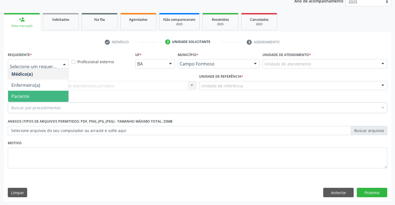
click at [38, 97] on span "Paciente" at bounding box center [38, 96] width 60 height 11
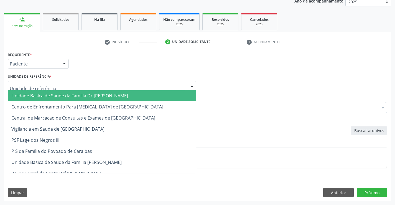
click at [82, 88] on div at bounding box center [102, 85] width 188 height 9
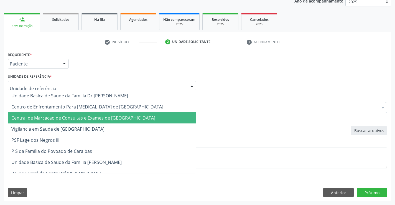
click at [88, 115] on span "Central de Marcacao de Consultas e Exames de [GEOGRAPHIC_DATA]" at bounding box center [83, 118] width 144 height 6
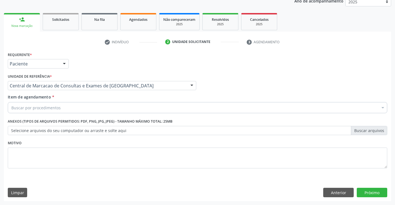
click at [98, 109] on div "Buscar por procedimentos" at bounding box center [197, 107] width 379 height 11
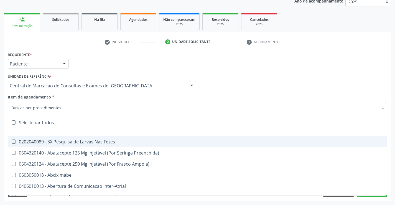
paste input "Médico Cardiologista"
type input "Médico Cardiologista"
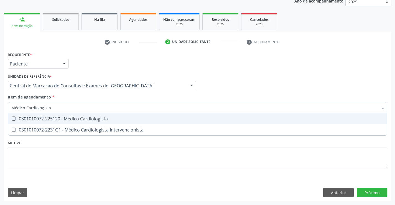
click at [106, 119] on div "0301010072-225120 - Médico Cardiologista" at bounding box center [197, 118] width 372 height 4
checkbox Cardiologista "true"
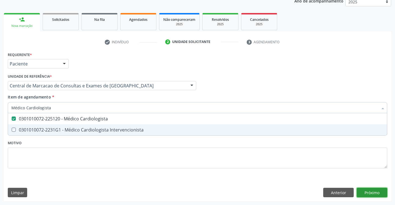
click at [373, 190] on div "Requerente * Paciente Médico(a) Enfermeiro(a) Paciente Nenhum resultado encontr…" at bounding box center [197, 125] width 387 height 151
checkbox Intervencionista "true"
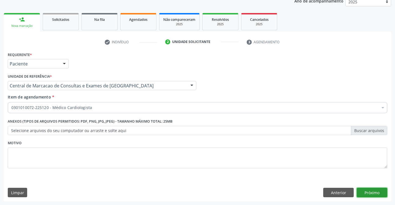
click at [368, 192] on button "Próximo" at bounding box center [372, 192] width 30 height 9
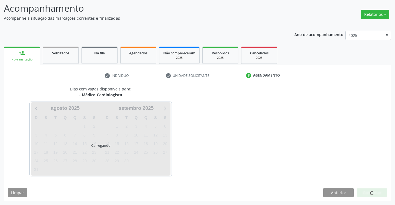
scroll to position [36, 0]
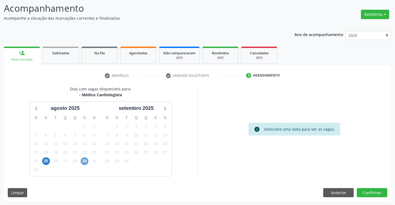
click at [82, 159] on span "29" at bounding box center [85, 161] width 8 height 8
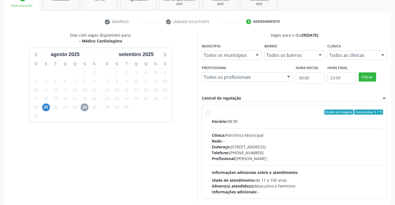
scroll to position [116, 0]
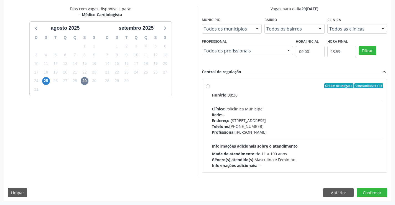
click at [294, 113] on div "Rede: --" at bounding box center [298, 115] width 172 height 6
click at [210, 88] on input "Ordem de chegada Consumidos: 6 / 15 Horário: 08:30 Clínica: Policlínica Municip…" at bounding box center [208, 85] width 4 height 5
radio input "true"
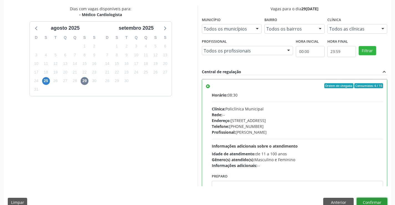
click at [373, 201] on button "Confirmar" at bounding box center [372, 202] width 30 height 9
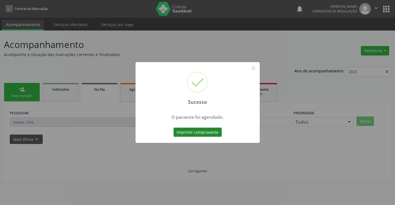
scroll to position [0, 0]
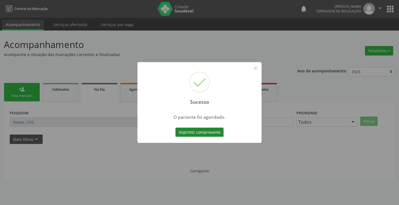
click at [208, 131] on button "Imprimir comprovante" at bounding box center [199, 132] width 48 height 9
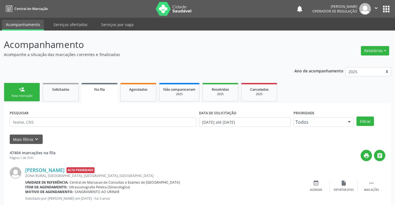
click at [21, 93] on link "person_add Nova marcação" at bounding box center [22, 92] width 36 height 19
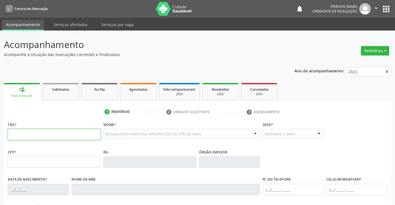
click at [64, 135] on input "text" at bounding box center [54, 134] width 93 height 11
type input "703 2016 3175 3999"
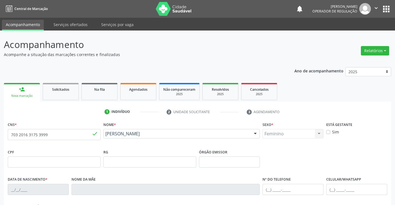
type input "1117244903"
type input "19/09/1982"
type input "018.761.725-25"
type input "S/N"
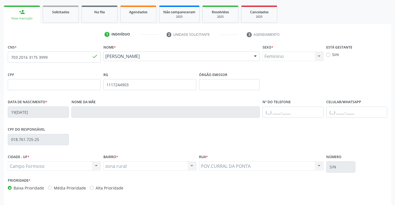
scroll to position [96, 0]
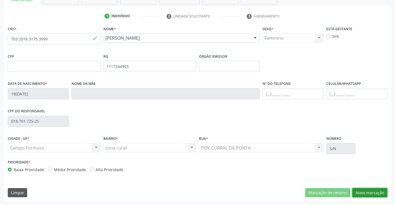
click at [362, 193] on button "Nova marcação" at bounding box center [369, 192] width 35 height 9
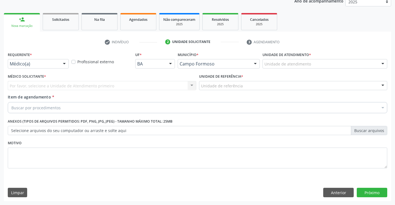
drag, startPoint x: 56, startPoint y: 61, endPoint x: 52, endPoint y: 78, distance: 17.9
click at [56, 61] on div "Médico(a)" at bounding box center [38, 63] width 61 height 9
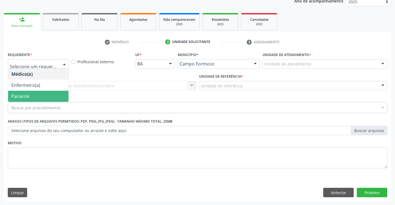
click at [39, 98] on span "Paciente" at bounding box center [38, 96] width 60 height 11
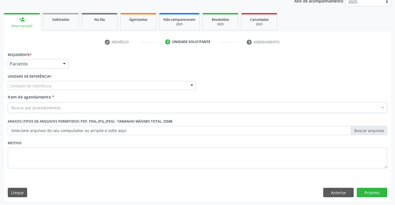
drag, startPoint x: 85, startPoint y: 86, endPoint x: 85, endPoint y: 96, distance: 10.8
click at [85, 87] on div "Unidade de referência" at bounding box center [102, 85] width 188 height 9
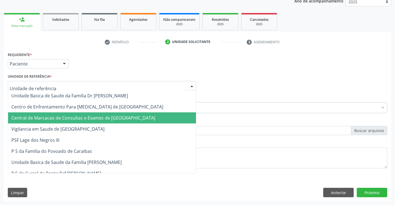
click at [86, 114] on span "Central de Marcacao de Consultas e Exames de [GEOGRAPHIC_DATA]" at bounding box center [102, 117] width 188 height 11
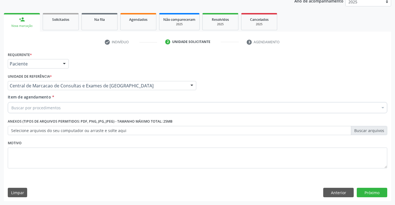
click at [99, 107] on div "Buscar por procedimentos" at bounding box center [197, 107] width 379 height 11
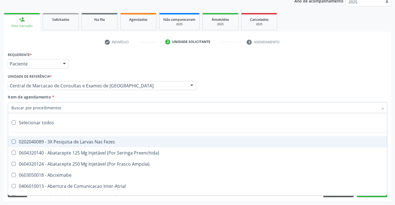
paste input "Médico Cardiologista"
type input "Médico Cardiologista"
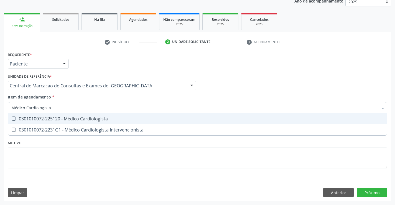
drag, startPoint x: 78, startPoint y: 119, endPoint x: 241, endPoint y: 136, distance: 163.3
click at [79, 119] on div "0301010072-225120 - Médico Cardiologista" at bounding box center [197, 118] width 372 height 4
checkbox Cardiologista "true"
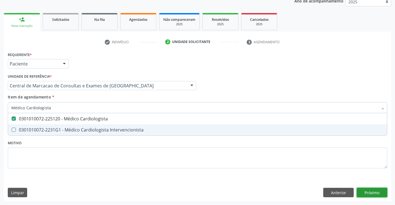
click at [368, 191] on div "Requerente * Paciente Médico(a) Enfermeiro(a) Paciente Nenhum resultado encontr…" at bounding box center [197, 125] width 387 height 151
checkbox Intervencionista "true"
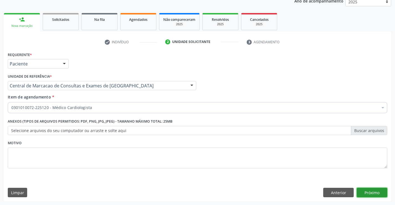
click at [367, 194] on button "Próximo" at bounding box center [372, 192] width 30 height 9
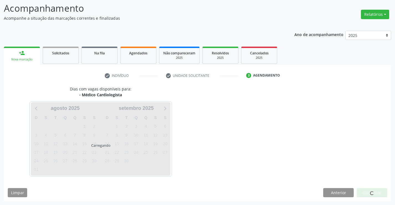
scroll to position [36, 0]
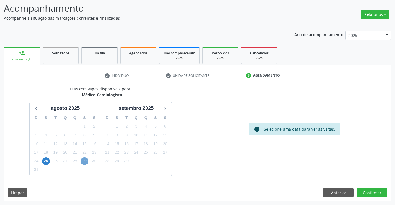
click at [85, 160] on span "29" at bounding box center [85, 161] width 8 height 8
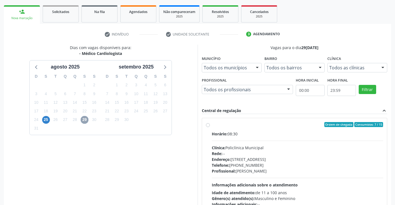
scroll to position [116, 0]
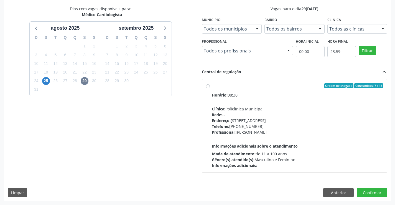
click at [271, 104] on div "Horário: 08:30 Clínica: Policlínica Municipal Rede: -- Endereço: Predio, nº 386…" at bounding box center [298, 130] width 172 height 76
click at [210, 88] on input "Ordem de chegada Consumidos: 7 / 15 Horário: 08:30 Clínica: Policlínica Municip…" at bounding box center [208, 85] width 4 height 5
radio input "true"
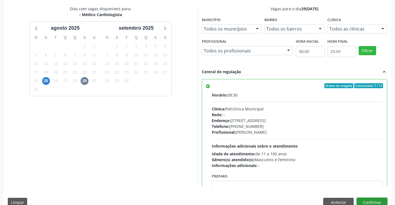
click at [368, 202] on button "Confirmar" at bounding box center [372, 202] width 30 height 9
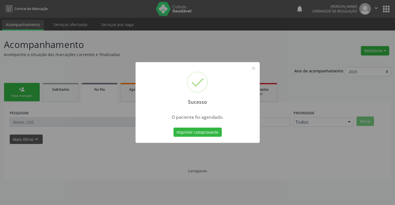
scroll to position [0, 0]
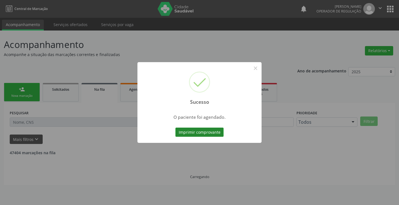
click at [202, 132] on button "Imprimir comprovante" at bounding box center [199, 132] width 48 height 9
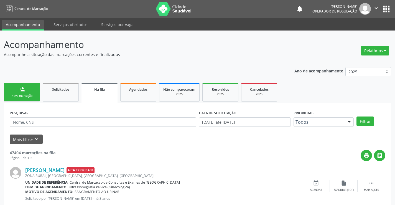
click at [22, 82] on ul "person_add Nova marcação Solicitados Na fila Agendados Não compareceram 2025 Re…" at bounding box center [197, 91] width 387 height 21
click at [27, 92] on link "person_add Nova marcação" at bounding box center [22, 92] width 36 height 19
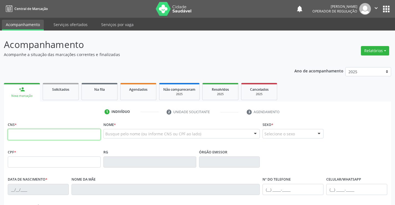
click at [24, 132] on input "text" at bounding box center [54, 134] width 93 height 11
type input "708 0028 8300 6024"
type input "0559314302"
type input "25/08/1970"
type input "(74) 98819-8412"
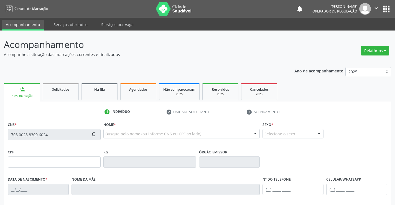
type input "(74) 98819-8412"
type input "563.024.795-68"
type input "S/N"
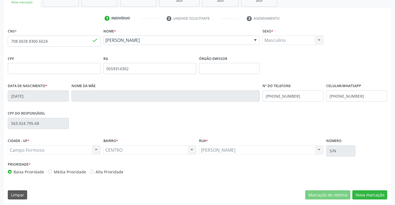
scroll to position [96, 0]
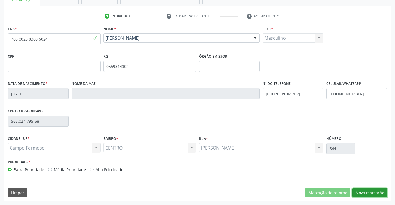
drag, startPoint x: 378, startPoint y: 193, endPoint x: 358, endPoint y: 188, distance: 20.0
click at [378, 193] on button "Nova marcação" at bounding box center [369, 192] width 35 height 9
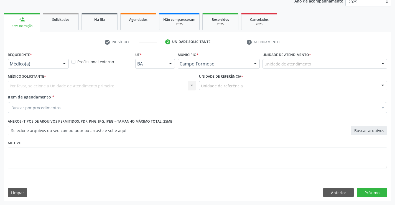
scroll to position [70, 0]
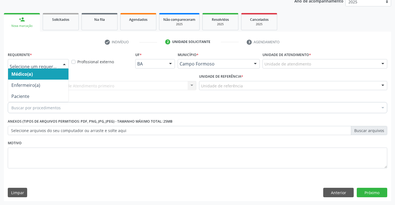
click at [56, 61] on div at bounding box center [38, 63] width 61 height 9
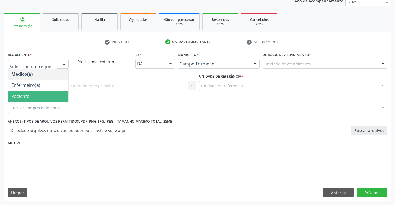
click at [41, 91] on span "Paciente" at bounding box center [38, 96] width 60 height 11
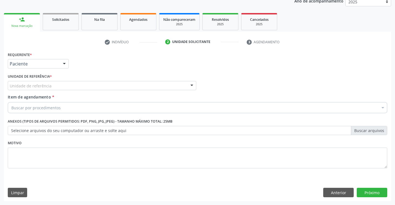
click at [98, 84] on div "Unidade de referência" at bounding box center [102, 85] width 188 height 9
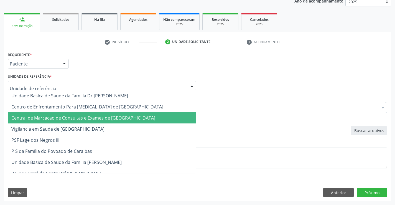
click at [99, 116] on span "Central de Marcacao de Consultas e Exames de [GEOGRAPHIC_DATA]" at bounding box center [83, 118] width 144 height 6
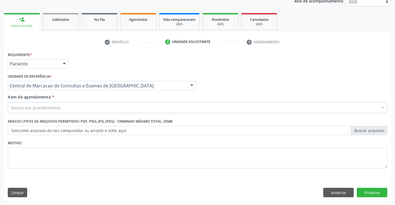
click at [118, 105] on div "Buscar por procedimentos" at bounding box center [197, 107] width 379 height 11
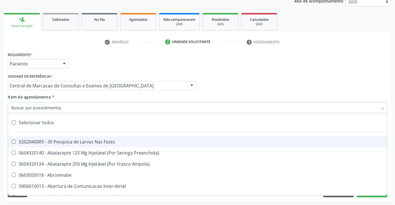
paste input "Médico Cardiologista"
type input "Médico Cardiologista"
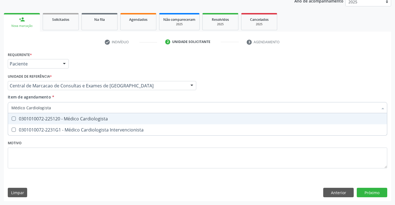
click at [74, 119] on div "0301010072-225120 - Médico Cardiologista" at bounding box center [197, 118] width 372 height 4
checkbox Cardiologista "true"
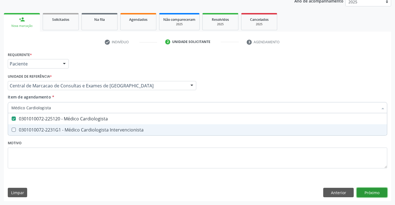
click at [375, 194] on div "Requerente * Paciente Médico(a) Enfermeiro(a) Paciente Nenhum resultado encontr…" at bounding box center [197, 125] width 387 height 151
checkbox Intervencionista "true"
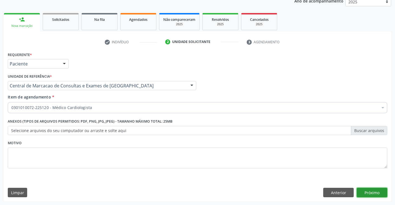
click at [363, 188] on button "Próximo" at bounding box center [372, 192] width 30 height 9
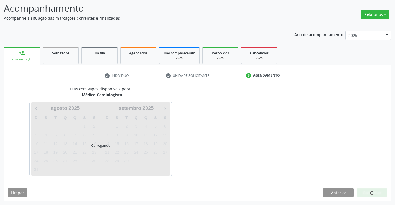
scroll to position [36, 0]
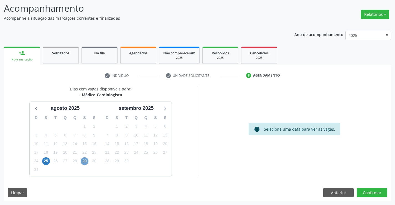
click at [85, 158] on span "29" at bounding box center [85, 161] width 8 height 8
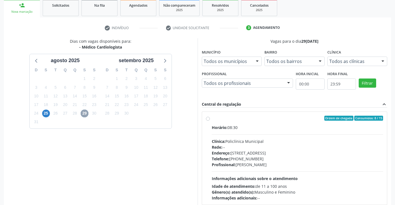
scroll to position [92, 0]
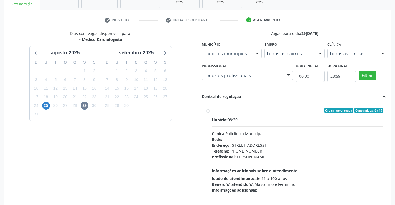
click at [282, 156] on div "Profissional: Everson Marcos Matt" at bounding box center [298, 157] width 172 height 6
click at [210, 113] on input "Ordem de chegada Consumidos: 8 / 15 Horário: 08:30 Clínica: Policlínica Municip…" at bounding box center [208, 110] width 4 height 5
radio input "true"
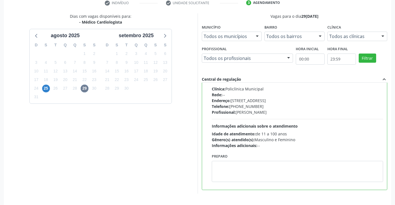
scroll to position [126, 0]
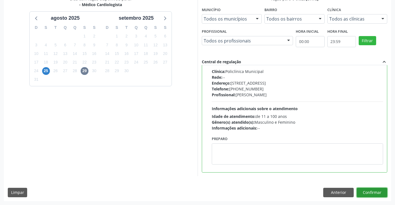
click at [379, 192] on button "Confirmar" at bounding box center [372, 192] width 30 height 9
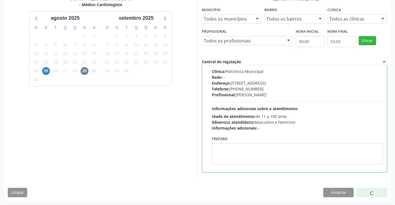
scroll to position [0, 0]
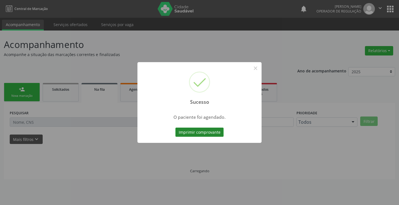
click at [202, 131] on button "Imprimir comprovante" at bounding box center [199, 132] width 48 height 9
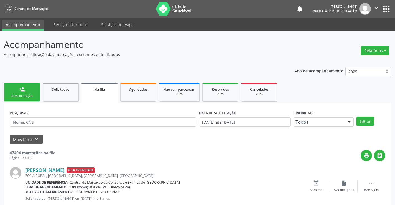
click at [26, 92] on link "person_add Nova marcação" at bounding box center [22, 92] width 36 height 19
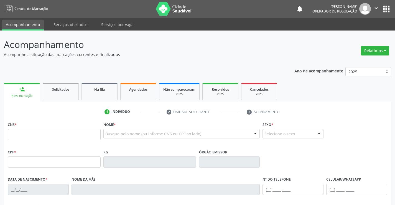
click at [42, 128] on div "CNS *" at bounding box center [54, 130] width 93 height 20
click at [42, 133] on input "text" at bounding box center [54, 134] width 93 height 11
type input "704 6016 5913 8924"
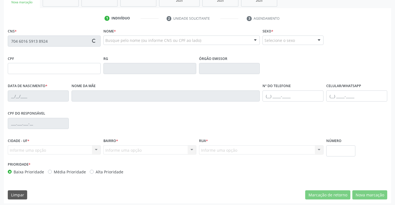
scroll to position [96, 0]
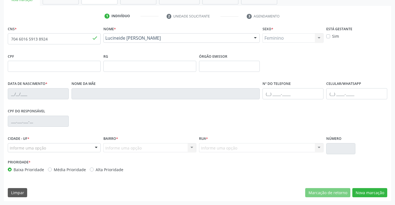
type input "1330649648"
type input "23/11/1974"
type input "(74) 99118-0395"
type input "018.719.375-40"
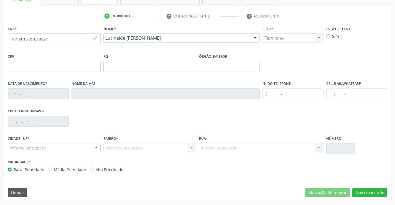
type input "S/N"
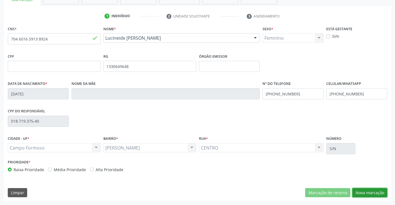
click at [374, 195] on button "Nova marcação" at bounding box center [369, 192] width 35 height 9
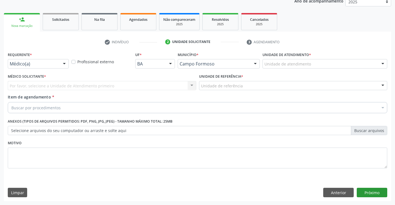
scroll to position [70, 0]
click at [58, 66] on div "Médico(a) Médico(a) Enfermeiro(a) Paciente Nenhum resultado encontrado para: " …" at bounding box center [38, 63] width 61 height 9
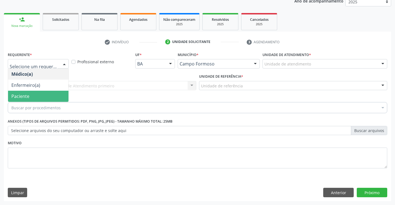
click at [48, 95] on span "Paciente" at bounding box center [38, 96] width 60 height 11
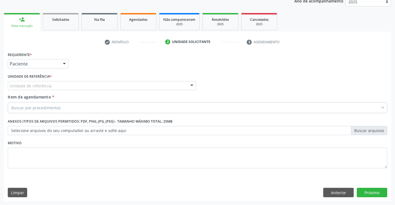
click at [100, 88] on div "Unidade de referência" at bounding box center [102, 85] width 188 height 9
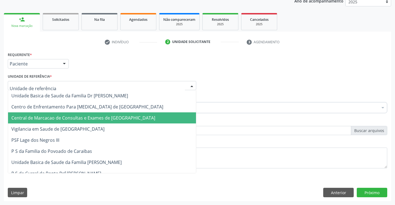
click at [105, 116] on span "Central de Marcacao de Consultas e Exames de [GEOGRAPHIC_DATA]" at bounding box center [83, 118] width 144 height 6
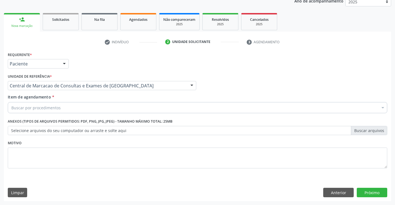
click at [111, 107] on div "Buscar por procedimentos" at bounding box center [197, 107] width 379 height 11
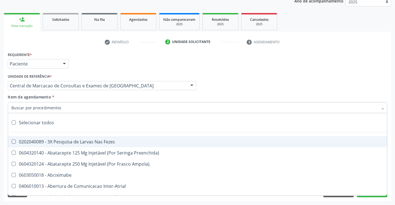
paste input "Médico Cardiologista"
type input "Médico Cardiologista"
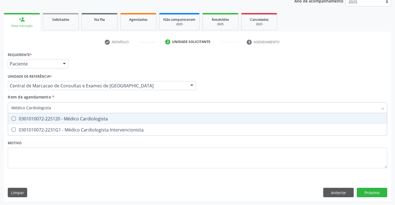
click at [101, 118] on div "0301010072-225120 - Médico Cardiologista" at bounding box center [197, 118] width 372 height 4
checkbox Cardiologista "true"
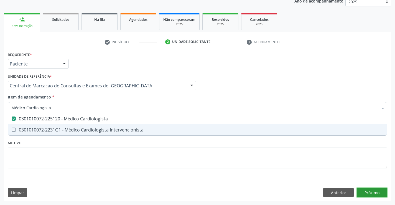
click at [377, 192] on div "Requerente * Paciente Médico(a) Enfermeiro(a) Paciente Nenhum resultado encontr…" at bounding box center [197, 125] width 387 height 151
checkbox Intervencionista "true"
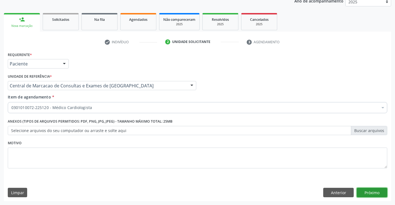
click at [381, 193] on button "Próximo" at bounding box center [372, 192] width 30 height 9
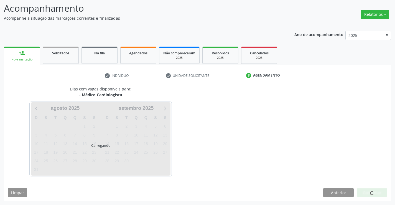
scroll to position [36, 0]
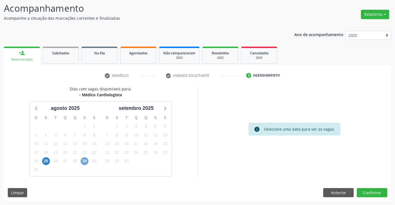
click at [86, 162] on span "29" at bounding box center [85, 161] width 8 height 8
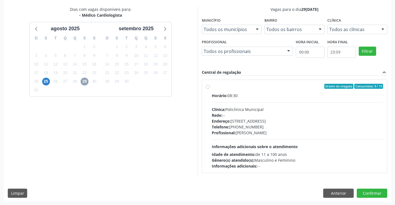
scroll to position [116, 0]
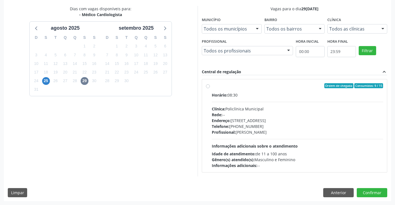
click at [254, 119] on div "Endereço: [STREET_ADDRESS]" at bounding box center [298, 121] width 172 height 6
click at [210, 88] on input "Ordem de chegada Consumidos: 9 / 15 Horário: 08:30 Clínica: Policlínica Municip…" at bounding box center [208, 85] width 4 height 5
radio input "true"
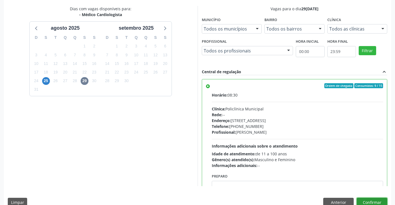
click at [366, 202] on button "Confirmar" at bounding box center [372, 202] width 30 height 9
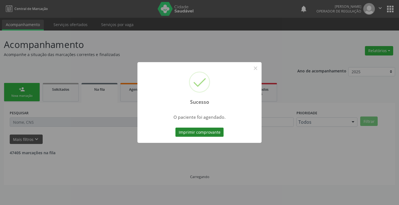
click at [209, 131] on button "Imprimir comprovante" at bounding box center [199, 132] width 48 height 9
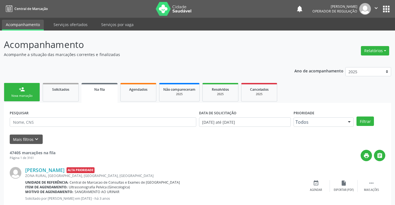
click at [34, 93] on link "person_add Nova marcação" at bounding box center [22, 92] width 36 height 19
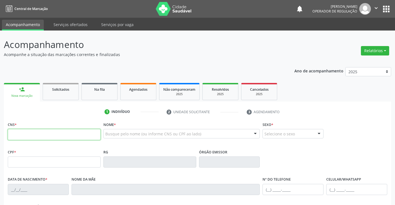
click at [35, 138] on input "text" at bounding box center [54, 134] width 93 height 11
type input "706 8087 1514 5626"
type input "0321808371"
type input "19/12/1960"
type input "(74) 99124-2359"
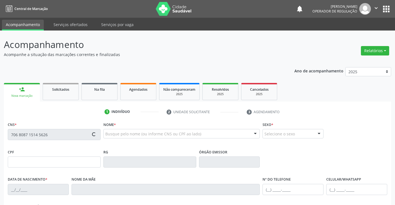
type input "(74) 99124-2359"
type input "810.372.875-68"
type input "S/N"
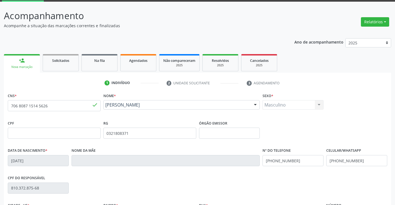
scroll to position [96, 0]
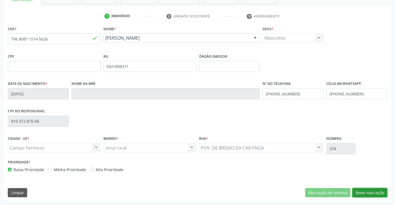
click at [378, 192] on button "Nova marcação" at bounding box center [369, 192] width 35 height 9
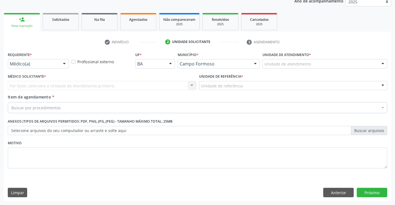
click at [60, 63] on div "Médico(a) Médico(a) Enfermeiro(a) Paciente Nenhum resultado encontrado para: " …" at bounding box center [38, 63] width 61 height 9
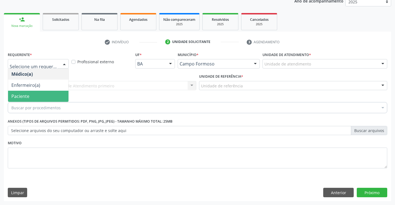
drag, startPoint x: 49, startPoint y: 95, endPoint x: 86, endPoint y: 89, distance: 36.9
click at [51, 94] on span "Paciente" at bounding box center [38, 96] width 60 height 11
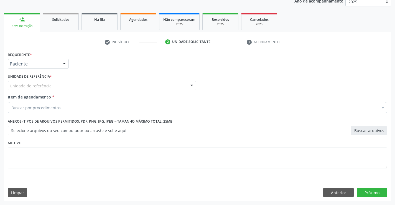
drag, startPoint x: 93, startPoint y: 81, endPoint x: 105, endPoint y: 99, distance: 21.9
click at [94, 84] on div "Unidade de referência" at bounding box center [102, 85] width 188 height 9
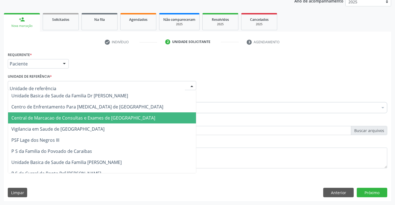
click at [111, 119] on span "Central de Marcacao de Consultas e Exames de [GEOGRAPHIC_DATA]" at bounding box center [83, 118] width 144 height 6
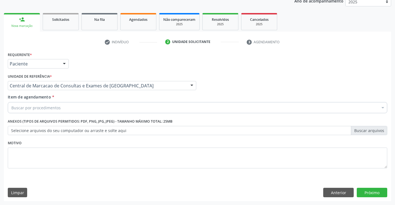
click at [123, 108] on div "Buscar por procedimentos" at bounding box center [197, 107] width 379 height 11
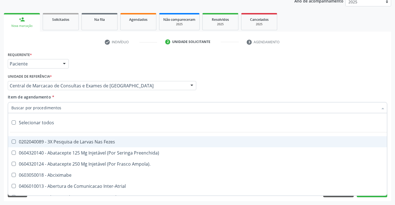
paste input "Médico Cardiologista"
type input "Médico Cardiologista"
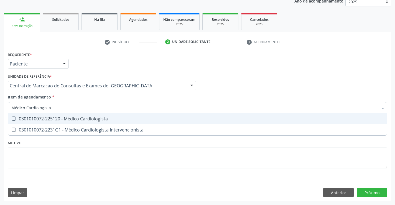
drag, startPoint x: 103, startPoint y: 117, endPoint x: 258, endPoint y: 141, distance: 157.0
click at [103, 117] on div "0301010072-225120 - Médico Cardiologista" at bounding box center [197, 118] width 372 height 4
checkbox Cardiologista "true"
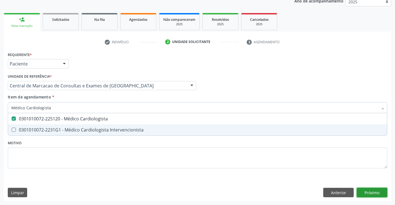
click at [367, 193] on div "Requerente * Paciente Médico(a) Enfermeiro(a) Paciente Nenhum resultado encontr…" at bounding box center [197, 125] width 387 height 151
checkbox Intervencionista "true"
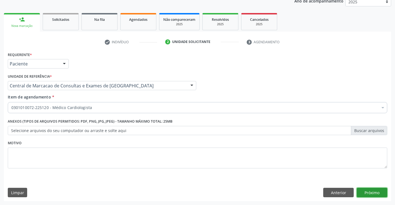
drag, startPoint x: 370, startPoint y: 191, endPoint x: 225, endPoint y: 5, distance: 235.6
click at [370, 190] on button "Próximo" at bounding box center [372, 192] width 30 height 9
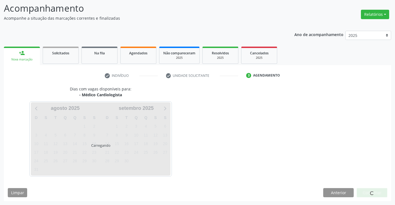
scroll to position [36, 0]
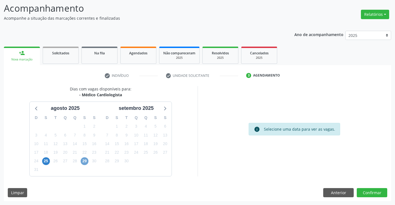
click at [83, 161] on span "29" at bounding box center [85, 161] width 8 height 8
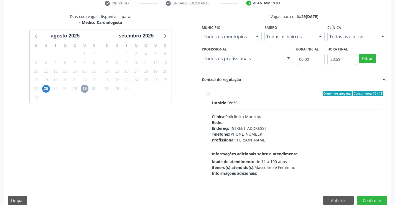
scroll to position [116, 0]
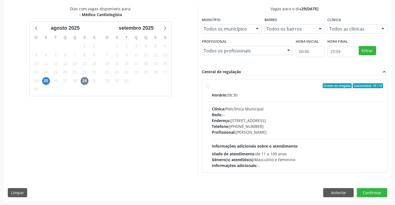
click at [273, 127] on div "Telefone: (74) 6451312" at bounding box center [298, 126] width 172 height 6
click at [210, 88] on input "Ordem de chegada Consumidos: 10 / 15 Horário: 08:30 Clínica: Policlínica Munici…" at bounding box center [208, 85] width 4 height 5
radio input "true"
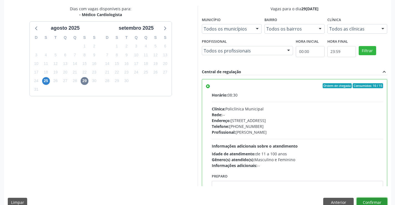
click at [375, 203] on button "Confirmar" at bounding box center [372, 202] width 30 height 9
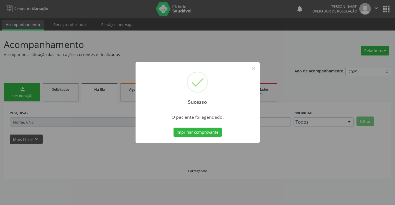
scroll to position [0, 0]
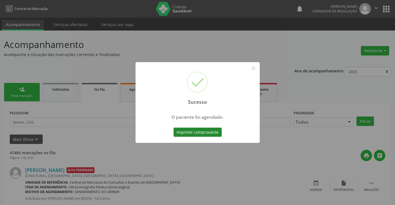
click at [209, 133] on button "Imprimir comprovante" at bounding box center [198, 132] width 48 height 9
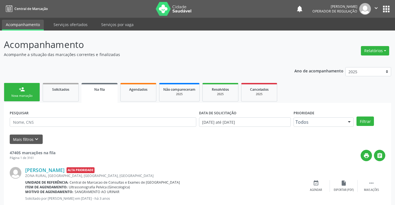
click at [24, 89] on div "person_add" at bounding box center [22, 89] width 6 height 6
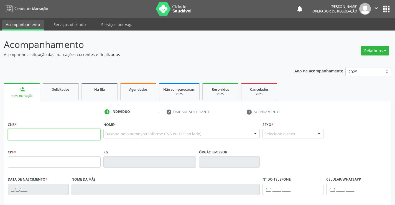
click at [31, 130] on input "text" at bounding box center [54, 134] width 93 height 11
type input "706 2077 3759 2670"
type input "122.525.235-06"
type input "2445249201"
type input "05/12/2020"
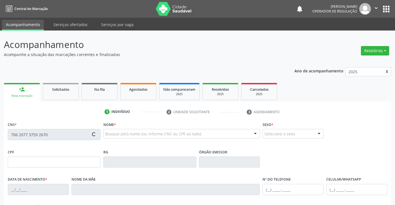
type input "(74) 99939-0186"
type input "(74) 99117-7856"
type input "S/N"
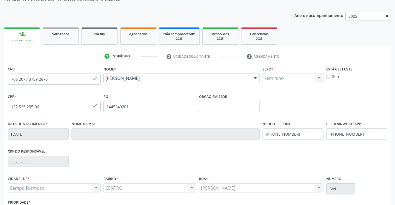
scroll to position [96, 0]
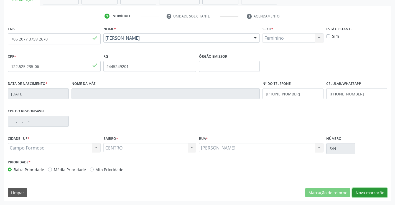
drag, startPoint x: 363, startPoint y: 192, endPoint x: 295, endPoint y: 157, distance: 75.6
click at [357, 187] on div "CNS 706 2077 3759 2670 done Nome * Maria Liz Vieira Santos Souza Maria Liz Viei…" at bounding box center [197, 113] width 387 height 176
click at [357, 192] on button "Nova marcação" at bounding box center [369, 192] width 35 height 9
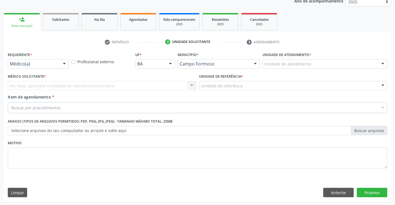
scroll to position [70, 0]
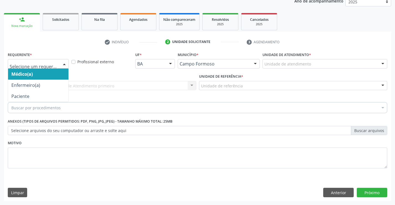
drag, startPoint x: 58, startPoint y: 62, endPoint x: 46, endPoint y: 88, distance: 29.6
click at [56, 64] on div at bounding box center [38, 63] width 61 height 9
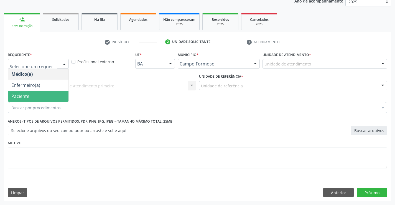
drag, startPoint x: 41, startPoint y: 96, endPoint x: 84, endPoint y: 94, distance: 43.3
click at [42, 96] on span "Paciente" at bounding box center [38, 96] width 60 height 11
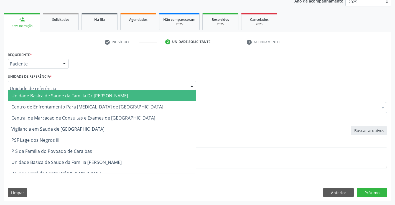
drag, startPoint x: 91, startPoint y: 85, endPoint x: 92, endPoint y: 106, distance: 21.9
click at [91, 85] on div at bounding box center [102, 85] width 188 height 9
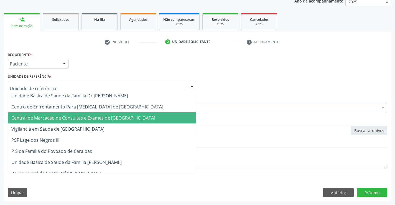
click at [92, 114] on span "Central de Marcacao de Consultas e Exames de [GEOGRAPHIC_DATA]" at bounding box center [102, 117] width 188 height 11
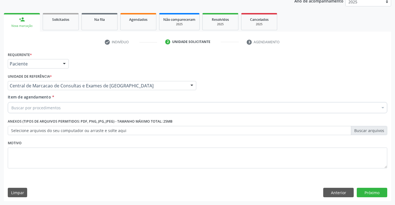
click at [105, 105] on div "Buscar por procedimentos" at bounding box center [197, 107] width 379 height 11
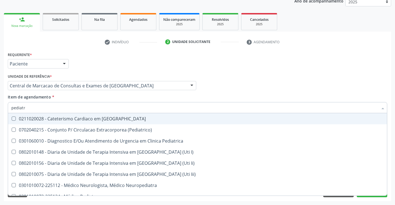
type input "pediatra"
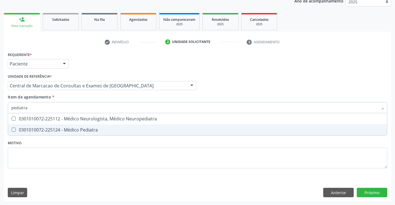
click at [97, 131] on div "0301010072-225124 - Médico Pediatra" at bounding box center [197, 130] width 372 height 4
checkbox Pediatra "true"
click at [374, 195] on div "Requerente * Paciente Médico(a) Enfermeiro(a) Paciente Nenhum resultado encontr…" at bounding box center [197, 125] width 387 height 151
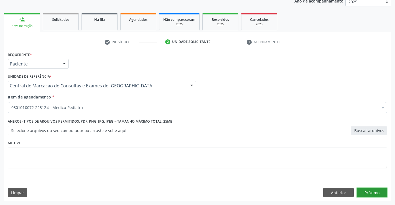
click at [380, 192] on button "Próximo" at bounding box center [372, 192] width 30 height 9
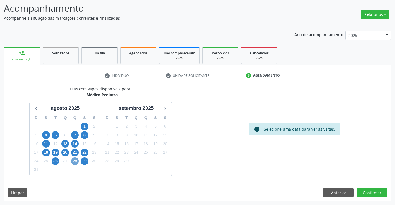
click at [78, 161] on span "28" at bounding box center [75, 161] width 8 height 8
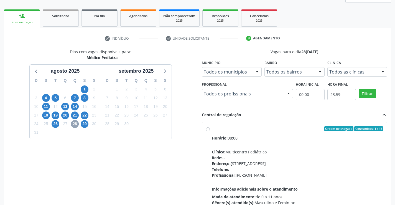
scroll to position [116, 0]
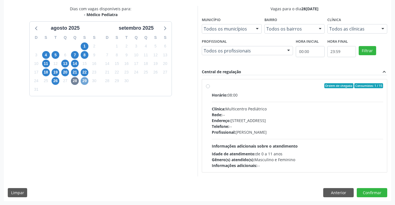
click at [86, 80] on span "29" at bounding box center [85, 81] width 8 height 8
click at [233, 122] on div "Endereço: Antigo Casa Grande, nº 37, Centro, Campo Formoso - BA" at bounding box center [298, 121] width 172 height 6
click at [210, 88] on input "Ordem de chegada Consumidos: 10 / 15 Horário: 07:00 Clínica: Multicentro Pediát…" at bounding box center [208, 85] width 4 height 5
radio input "true"
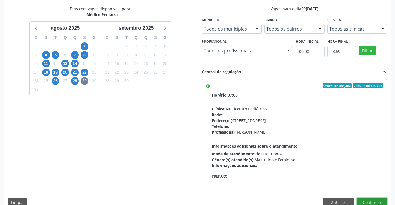
click at [373, 201] on button "Confirmar" at bounding box center [372, 202] width 30 height 9
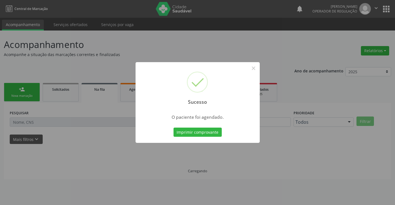
scroll to position [0, 0]
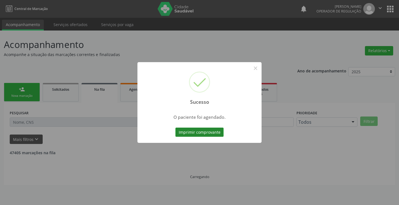
click at [214, 133] on button "Imprimir comprovante" at bounding box center [199, 132] width 48 height 9
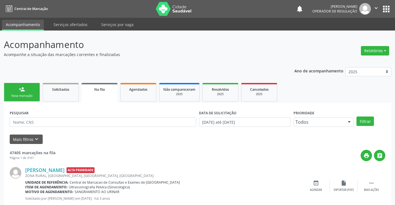
click at [22, 94] on div "Nova marcação" at bounding box center [22, 96] width 28 height 4
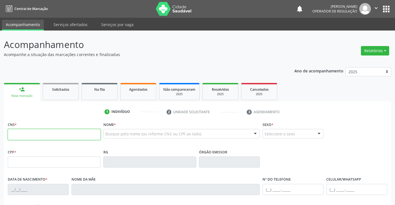
click at [27, 130] on input "text" at bounding box center [54, 134] width 93 height 11
click at [70, 135] on input "text" at bounding box center [54, 134] width 93 height 11
click at [62, 130] on input "text" at bounding box center [54, 134] width 93 height 11
type input "700 4044 9179 7243"
type input "09/03/2015"
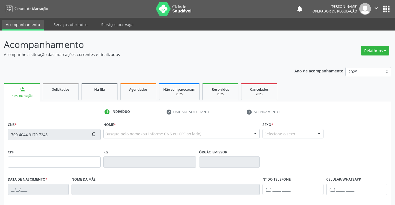
type input "Gilmara dos Santos Gomes"
type input "(74) 99999-9566"
type input "82"
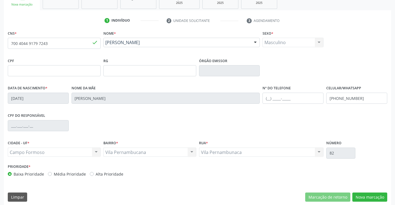
scroll to position [96, 0]
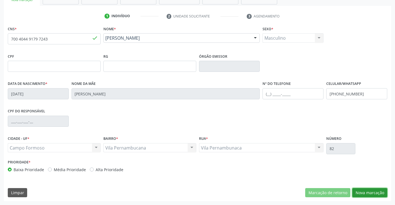
drag, startPoint x: 359, startPoint y: 190, endPoint x: 206, endPoint y: 150, distance: 158.3
click at [359, 190] on button "Nova marcação" at bounding box center [369, 192] width 35 height 9
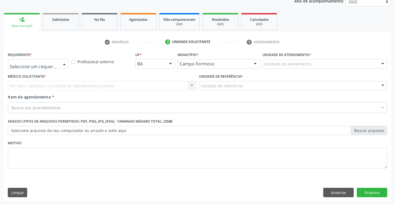
click at [66, 64] on div at bounding box center [64, 63] width 8 height 9
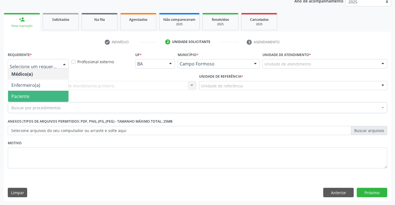
click at [45, 96] on span "Paciente" at bounding box center [38, 96] width 60 height 11
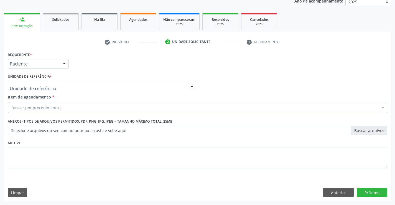
click at [81, 82] on div at bounding box center [102, 85] width 188 height 9
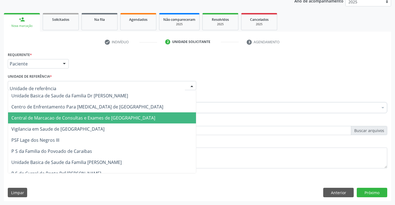
click at [87, 117] on span "Central de Marcacao de Consultas e Exames de [GEOGRAPHIC_DATA]" at bounding box center [83, 118] width 144 height 6
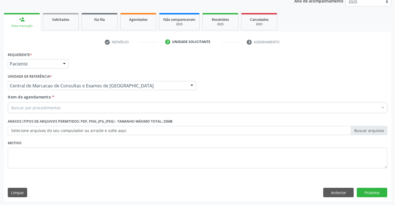
click at [92, 105] on div "Buscar por procedimentos" at bounding box center [197, 107] width 379 height 11
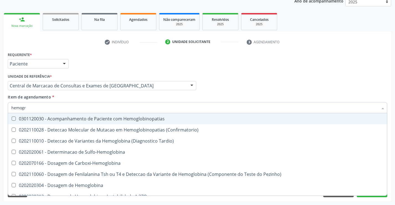
type input "hemogra"
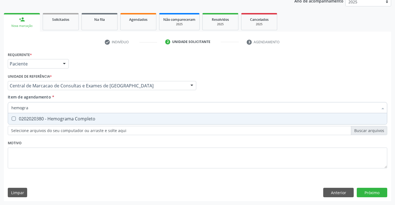
click at [93, 121] on div "0202020380 - Hemograma Completo" at bounding box center [197, 118] width 372 height 4
checkbox Completo "true"
click at [98, 103] on input "hemogra" at bounding box center [194, 107] width 367 height 11
type input "gl"
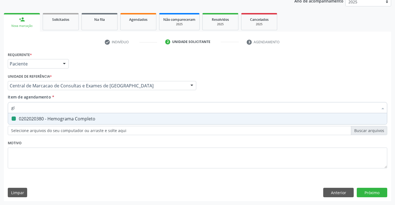
checkbox Completo "false"
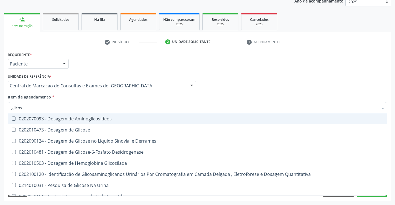
type input "glicose"
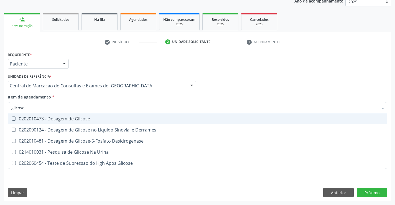
click at [84, 118] on div "0202010473 - Dosagem de Glicose" at bounding box center [197, 118] width 372 height 4
checkbox Glicose "true"
click at [87, 106] on input "glicose" at bounding box center [194, 107] width 367 height 11
type input "ur"
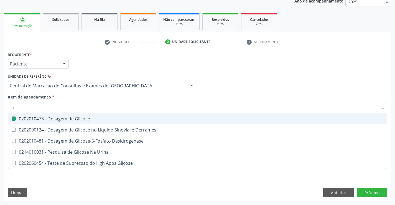
checkbox Glicose "false"
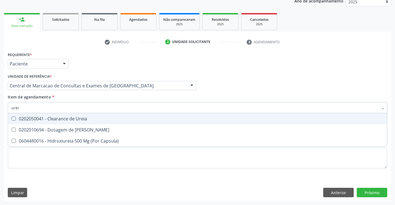
type input "ureia"
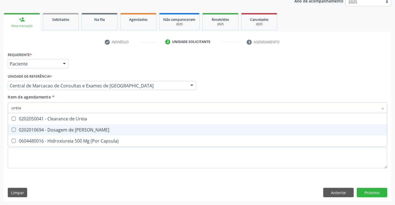
click at [77, 126] on span "0202010694 - Dosagem de [PERSON_NAME]" at bounding box center [197, 129] width 379 height 11
checkbox Ureia "true"
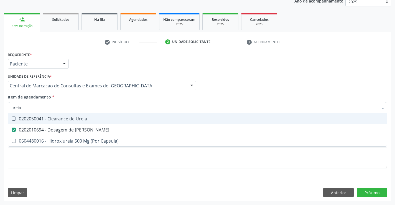
click at [74, 108] on input "ureia" at bounding box center [194, 107] width 367 height 11
type input "c"
checkbox Ureia "false"
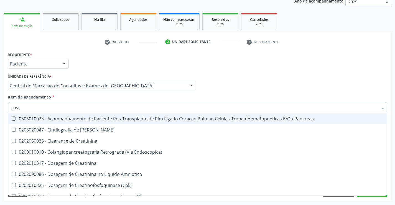
type input "creat"
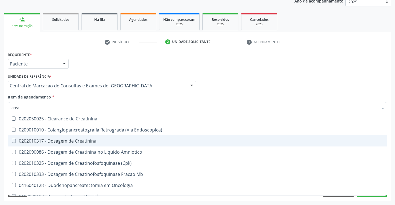
click at [73, 141] on div "0202010317 - Dosagem de Creatinina" at bounding box center [197, 141] width 372 height 4
checkbox Creatinina "true"
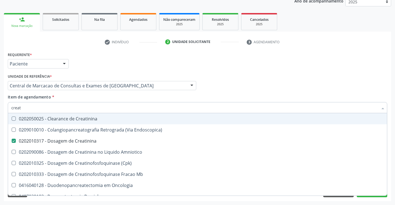
click at [72, 108] on input "creat" at bounding box center [194, 107] width 367 height 11
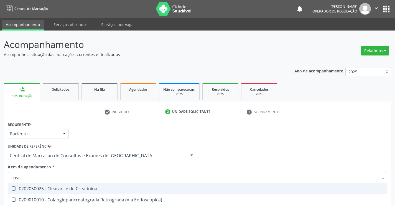
scroll to position [70, 0]
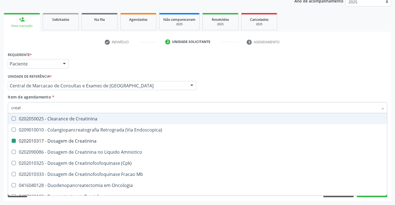
type input "t"
checkbox Creatinina "false"
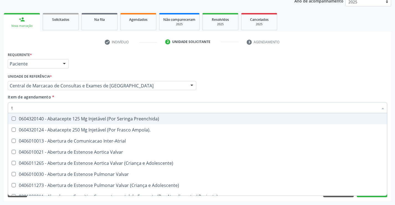
type input "tg"
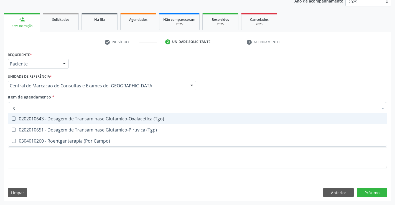
click at [75, 118] on div "0202010643 - Dosagem de Transaminase Glutamico-Oxalacetica (Tgo)" at bounding box center [197, 118] width 372 height 4
checkbox \(Tgo\) "true"
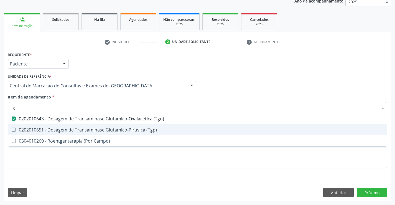
click at [77, 129] on div "0202010651 - Dosagem de Transaminase Glutamico-Piruvica (Tgp)" at bounding box center [197, 130] width 372 height 4
checkbox \(Tgp\) "true"
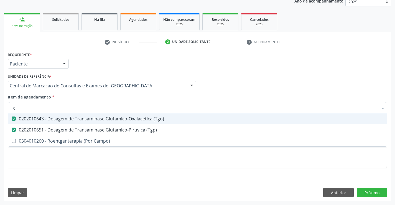
click at [66, 108] on input "tg" at bounding box center [194, 107] width 367 height 11
type input "c"
checkbox \(Tgo\) "false"
checkbox \(Tgp\) "false"
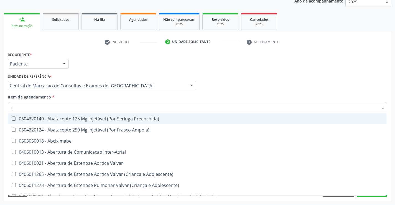
type input "co"
checkbox Comprimido\) "true"
checkbox Colecistostomia "true"
checkbox \(Hemicolectomia\) "true"
checkbox Osseo "true"
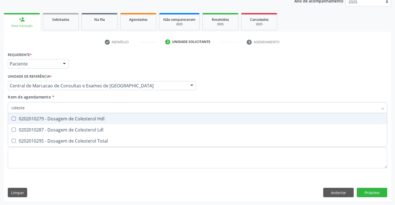
type input "colester"
drag, startPoint x: 75, startPoint y: 115, endPoint x: 78, endPoint y: 131, distance: 15.8
click at [75, 116] on span "0202010279 - Dosagem de Colesterol Hdl" at bounding box center [197, 118] width 379 height 11
checkbox Hdl "true"
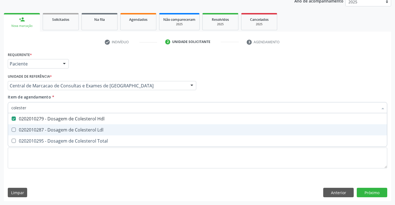
click at [78, 132] on div "0202010287 - Dosagem de Colesterol Ldl" at bounding box center [197, 130] width 372 height 4
checkbox Ldl "true"
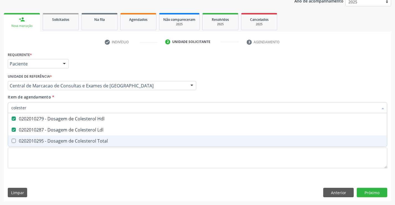
click at [76, 140] on div "0202010295 - Dosagem de Colesterol Total" at bounding box center [197, 141] width 372 height 4
checkbox Total "true"
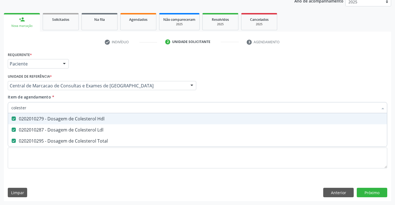
click at [80, 103] on input "colester" at bounding box center [194, 107] width 367 height 11
type input "trigl"
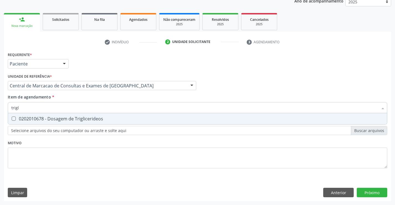
click at [73, 115] on span "0202010678 - Dosagem de Triglicerideos" at bounding box center [197, 118] width 379 height 11
checkbox Triglicerideos "true"
click at [74, 106] on input "trigl" at bounding box center [194, 107] width 367 height 11
type input "s"
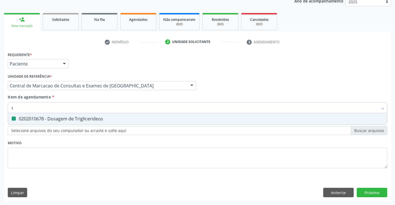
checkbox Triglicerideos "false"
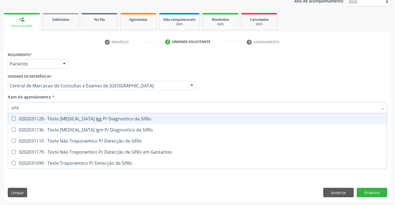
type input "sifilis"
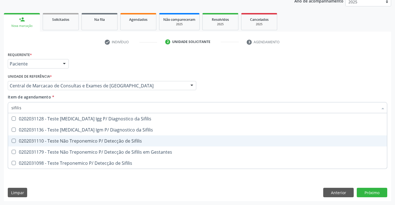
click at [112, 140] on div "0202031110 - Teste Não Treponemico P/ Detecção de Sifilis" at bounding box center [197, 141] width 372 height 4
checkbox Sifilis "true"
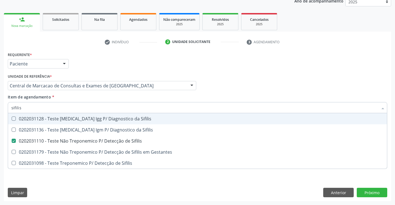
click at [88, 105] on input "sifilis" at bounding box center [194, 107] width 367 height 11
type input "uri"
checkbox Sifilis "false"
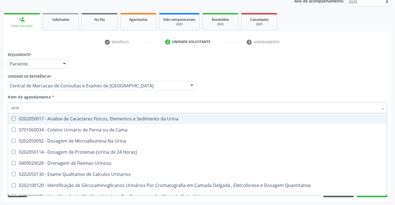
type input "urina"
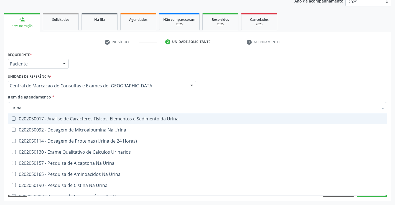
click at [63, 118] on div "0202050017 - Analise de Caracteres Fisicos, Elementos e Sedimento da Urina" at bounding box center [197, 118] width 372 height 4
checkbox Urina "true"
click at [62, 107] on input "urina" at bounding box center [194, 107] width 367 height 11
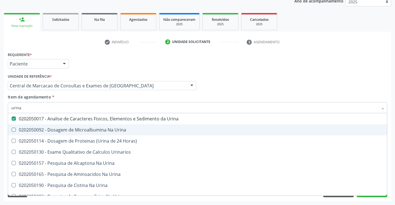
click at [363, 86] on div "Médico Solicitante Por favor, selecione a Unidade de Atendimento primeiro Nenhu…" at bounding box center [197, 83] width 382 height 22
checkbox Urina "true"
checkbox Horas\) "true"
checkbox Urinarios "true"
checkbox Urina "true"
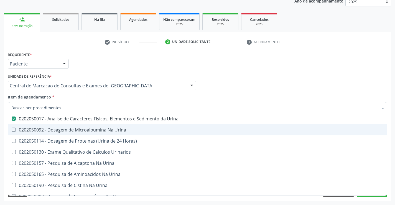
checkbox Urina "true"
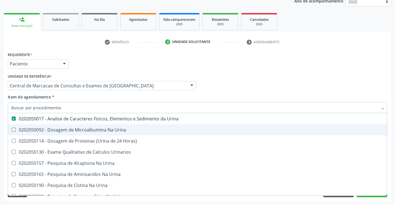
checkbox Urina "true"
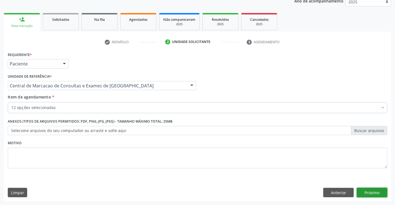
click at [368, 193] on button "Próximo" at bounding box center [372, 192] width 30 height 9
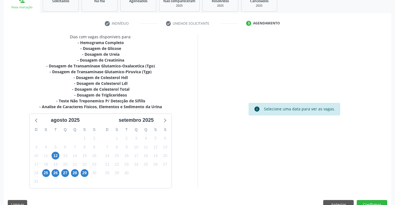
scroll to position [98, 0]
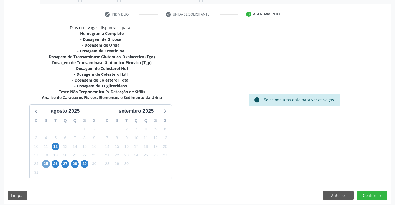
click at [48, 164] on span "25" at bounding box center [46, 164] width 8 height 8
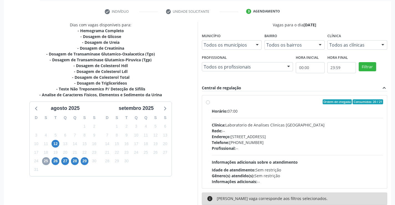
scroll to position [116, 0]
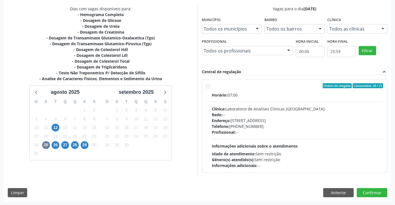
click at [310, 114] on div "Rede: --" at bounding box center [298, 115] width 172 height 6
click at [210, 88] on input "Ordem de chegada Consumidos: 20 / 21 Horário: 07:00 Clínica: Laboratorio de Ana…" at bounding box center [208, 85] width 4 height 5
radio input "true"
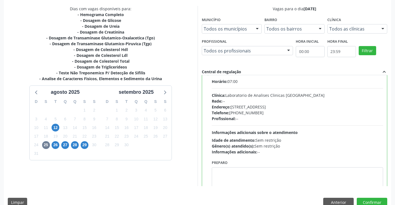
scroll to position [0, 0]
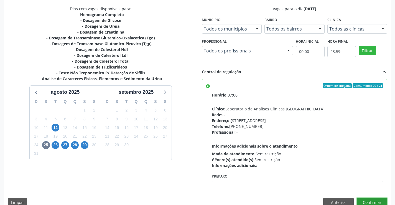
click at [371, 198] on button "Confirmar" at bounding box center [372, 202] width 30 height 9
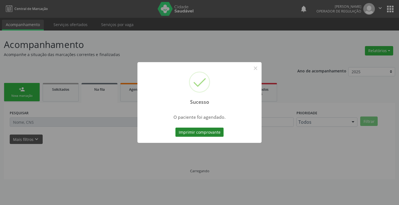
click at [207, 129] on button "Imprimir comprovante" at bounding box center [199, 132] width 48 height 9
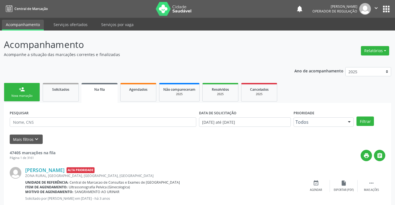
click at [32, 90] on link "person_add Nova marcação" at bounding box center [22, 92] width 36 height 19
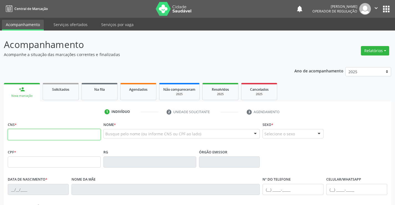
click at [35, 136] on input "text" at bounding box center [54, 134] width 93 height 11
type input "702 4080 5413 6525"
type input "12/03/2025"
type input "S/N"
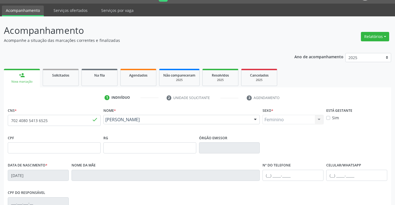
scroll to position [96, 0]
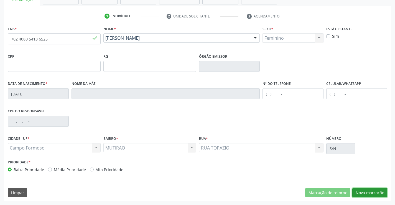
click at [379, 196] on button "Nova marcação" at bounding box center [369, 192] width 35 height 9
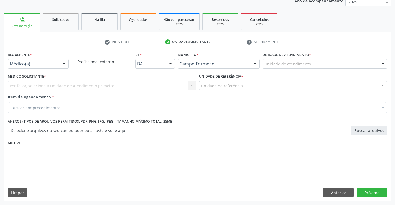
click at [59, 65] on div "Médico(a) Médico(a) Enfermeiro(a) Paciente Nenhum resultado encontrado para: " …" at bounding box center [38, 63] width 61 height 9
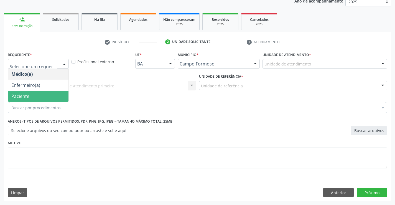
click at [48, 95] on span "Paciente" at bounding box center [38, 96] width 60 height 11
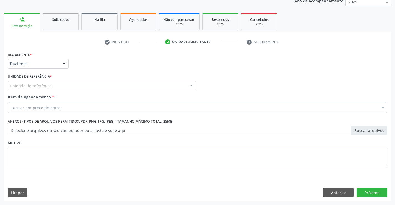
click at [88, 85] on div "Unidade de referência" at bounding box center [102, 85] width 188 height 9
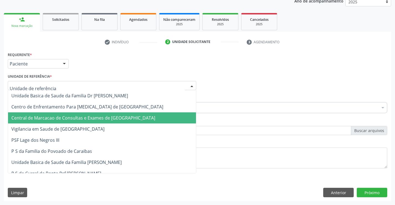
click at [106, 121] on span "Central de Marcacao de Consultas e Exames de [GEOGRAPHIC_DATA]" at bounding box center [102, 117] width 188 height 11
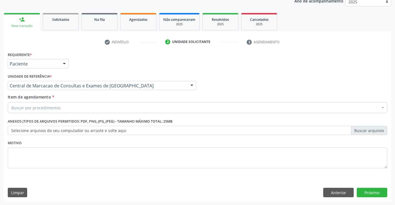
click at [121, 105] on div "Buscar por procedimentos" at bounding box center [197, 107] width 379 height 11
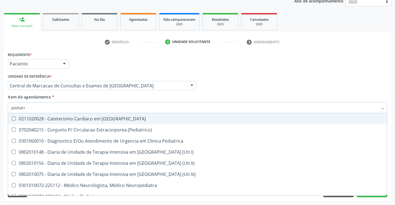
type input "pediatra"
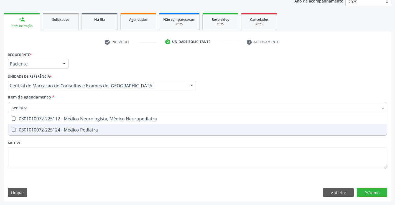
click at [35, 131] on div "0301010072-225124 - Médico Pediatra" at bounding box center [197, 130] width 372 height 4
checkbox Pediatra "true"
click at [366, 190] on div "Requerente * Paciente Médico(a) Enfermeiro(a) Paciente Nenhum resultado encontr…" at bounding box center [197, 125] width 387 height 151
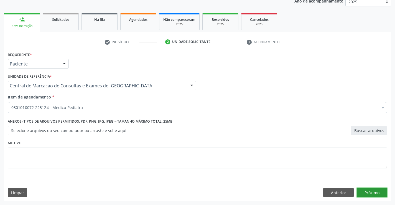
click at [381, 194] on button "Próximo" at bounding box center [372, 192] width 30 height 9
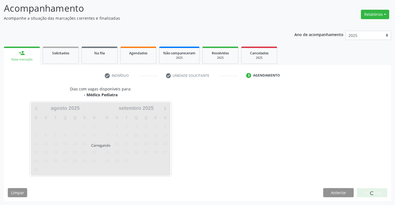
scroll to position [36, 0]
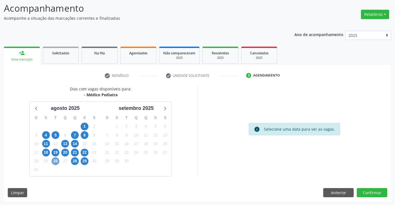
click at [56, 161] on span "26" at bounding box center [56, 161] width 8 height 8
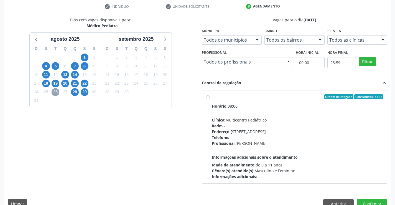
scroll to position [116, 0]
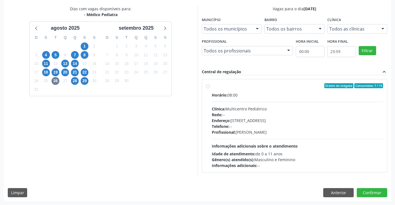
click at [245, 129] on div "Profissional: Maria Eleny Goncalves de Oliveira Porto" at bounding box center [298, 132] width 172 height 6
click at [210, 88] on input "Ordem de chegada Consumidos: 7 / 15 Horário: 08:00 Clínica: Multicentro Pediátr…" at bounding box center [208, 85] width 4 height 5
radio input "true"
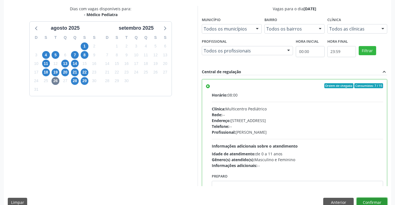
click at [376, 203] on button "Confirmar" at bounding box center [372, 202] width 30 height 9
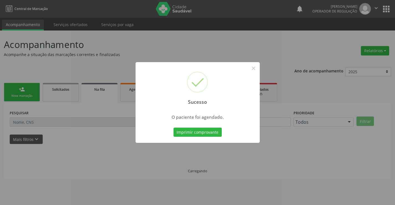
scroll to position [0, 0]
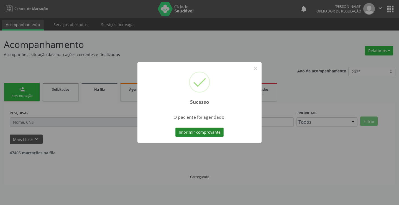
click at [201, 134] on button "Imprimir comprovante" at bounding box center [199, 132] width 48 height 9
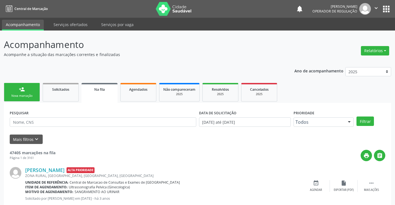
click at [376, 7] on icon "" at bounding box center [376, 8] width 6 height 6
click at [354, 32] on link "Sair" at bounding box center [362, 34] width 38 height 8
